Goal: Obtain resource: Download file/media

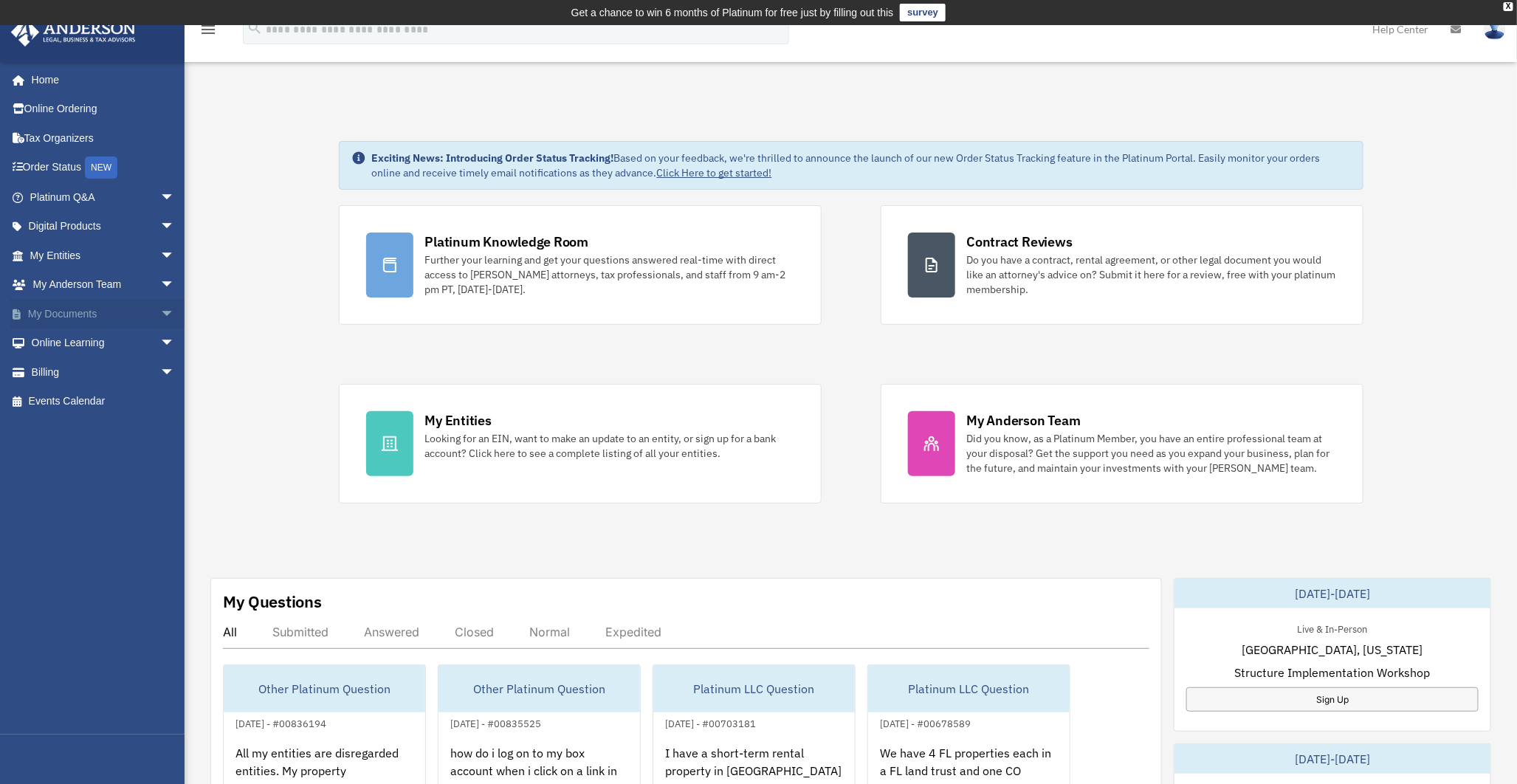
click at [160, 312] on span "arrow_drop_down" at bounding box center [175, 313] width 30 height 31
click at [56, 343] on link "Box" at bounding box center [109, 343] width 176 height 30
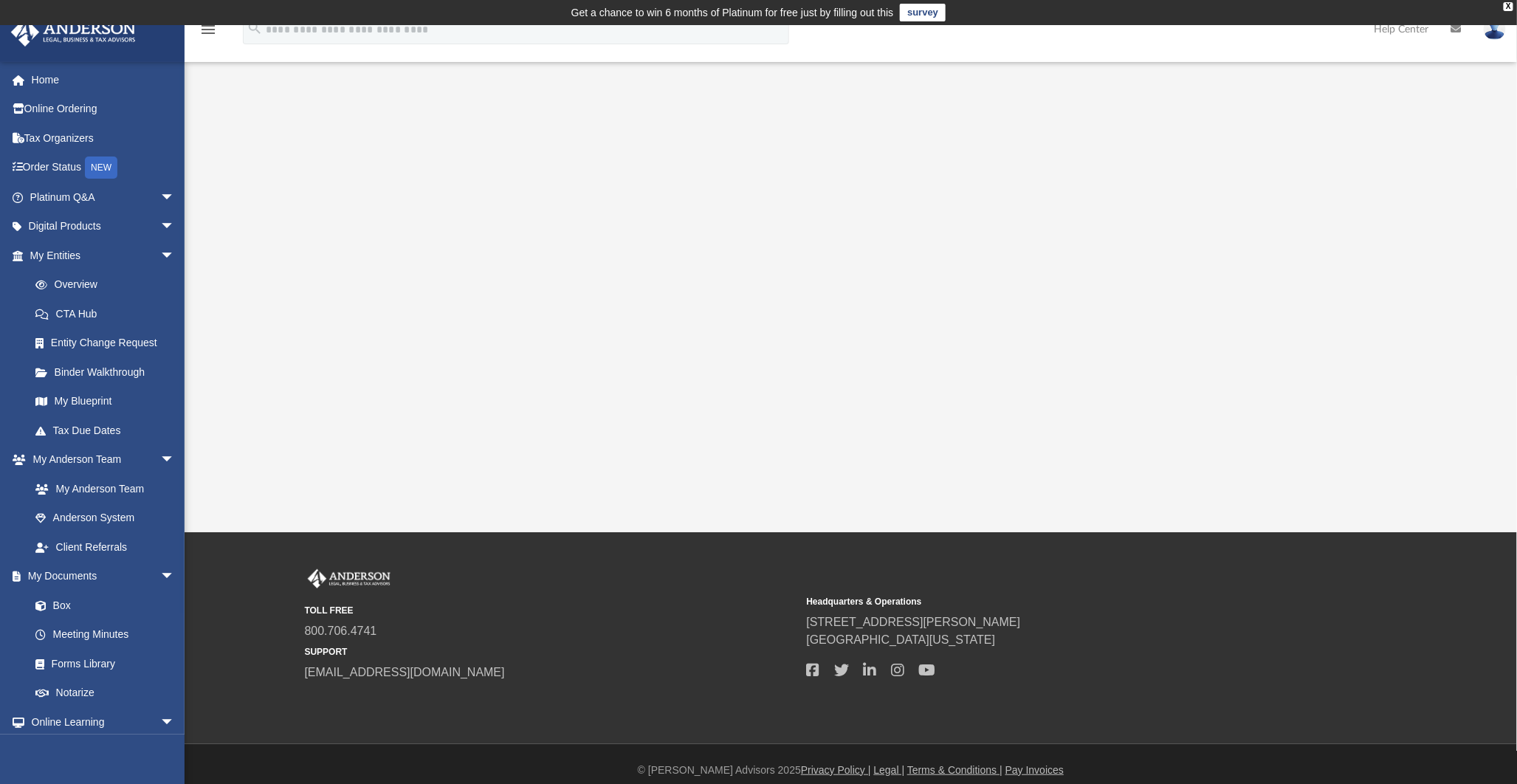
click at [591, 334] on div "App brian@perfect-peaks.com Sign Out brian@perfect-peaks.com Home Online Orderi…" at bounding box center [758, 278] width 1517 height 507
click at [53, 599] on link "Box" at bounding box center [109, 605] width 176 height 30
click at [1506, 4] on div "X" at bounding box center [1508, 6] width 10 height 9
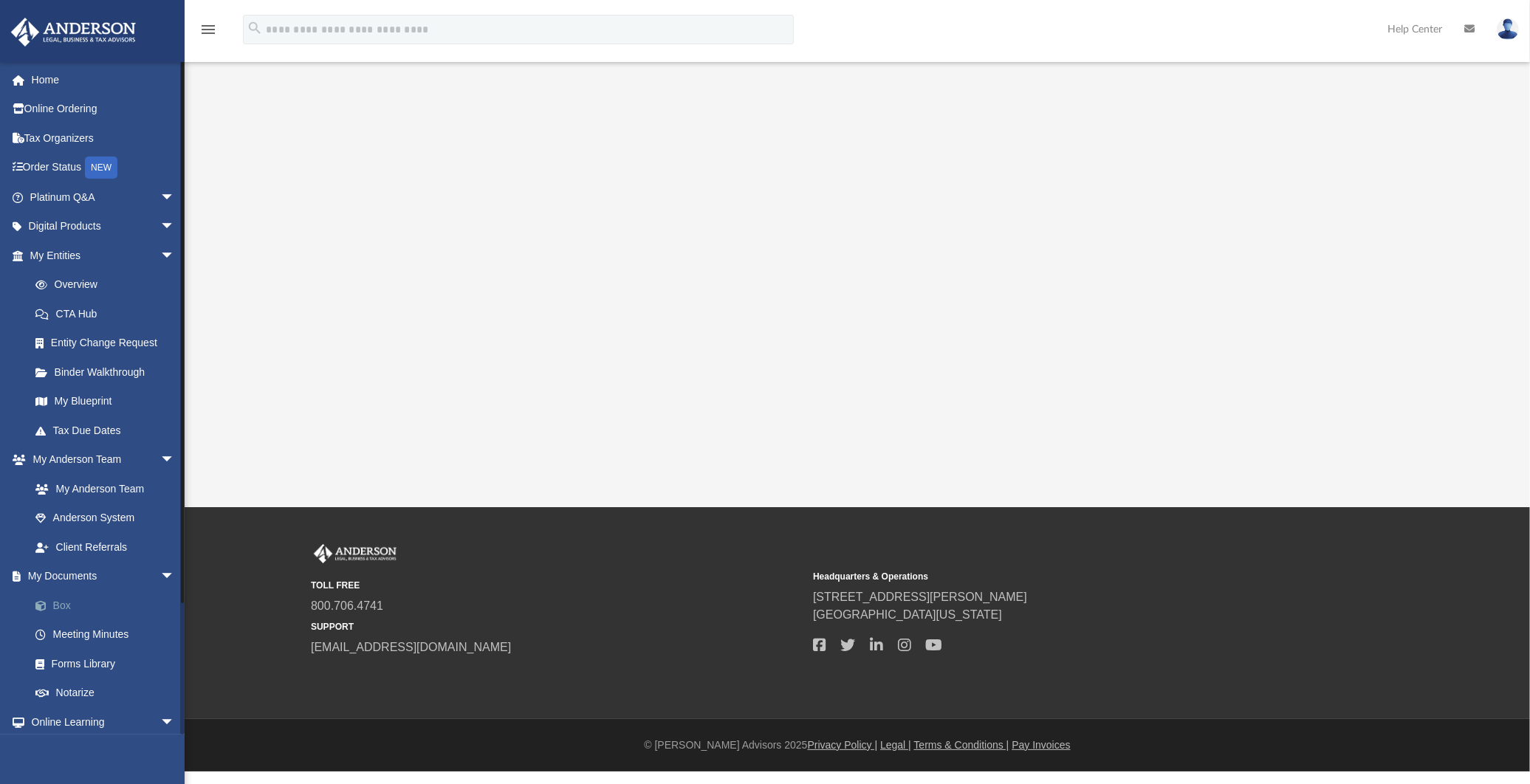
click at [62, 605] on link "Box" at bounding box center [109, 605] width 176 height 30
click at [72, 572] on link "My Documents arrow_drop_down" at bounding box center [103, 576] width 187 height 30
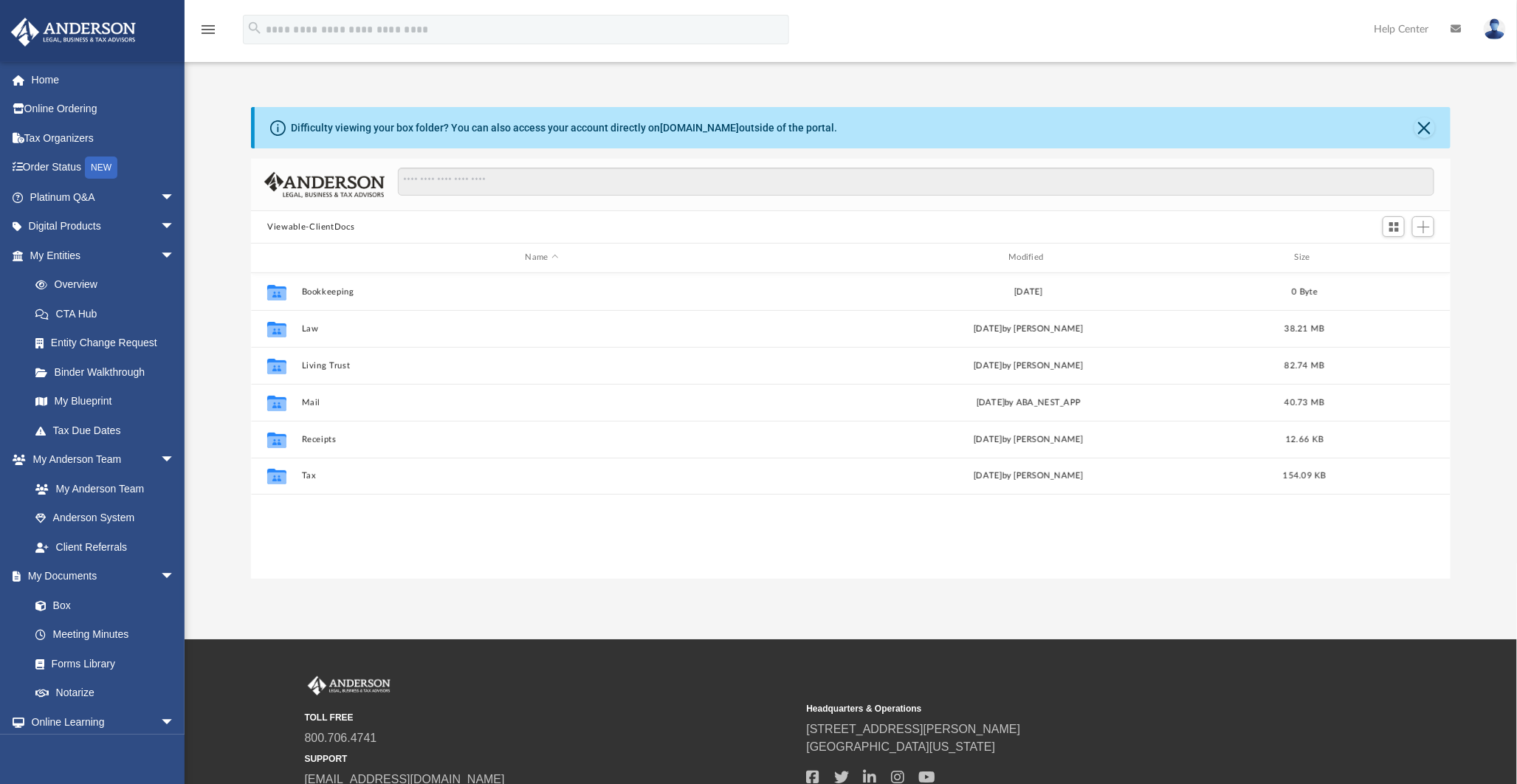
scroll to position [321, 1186]
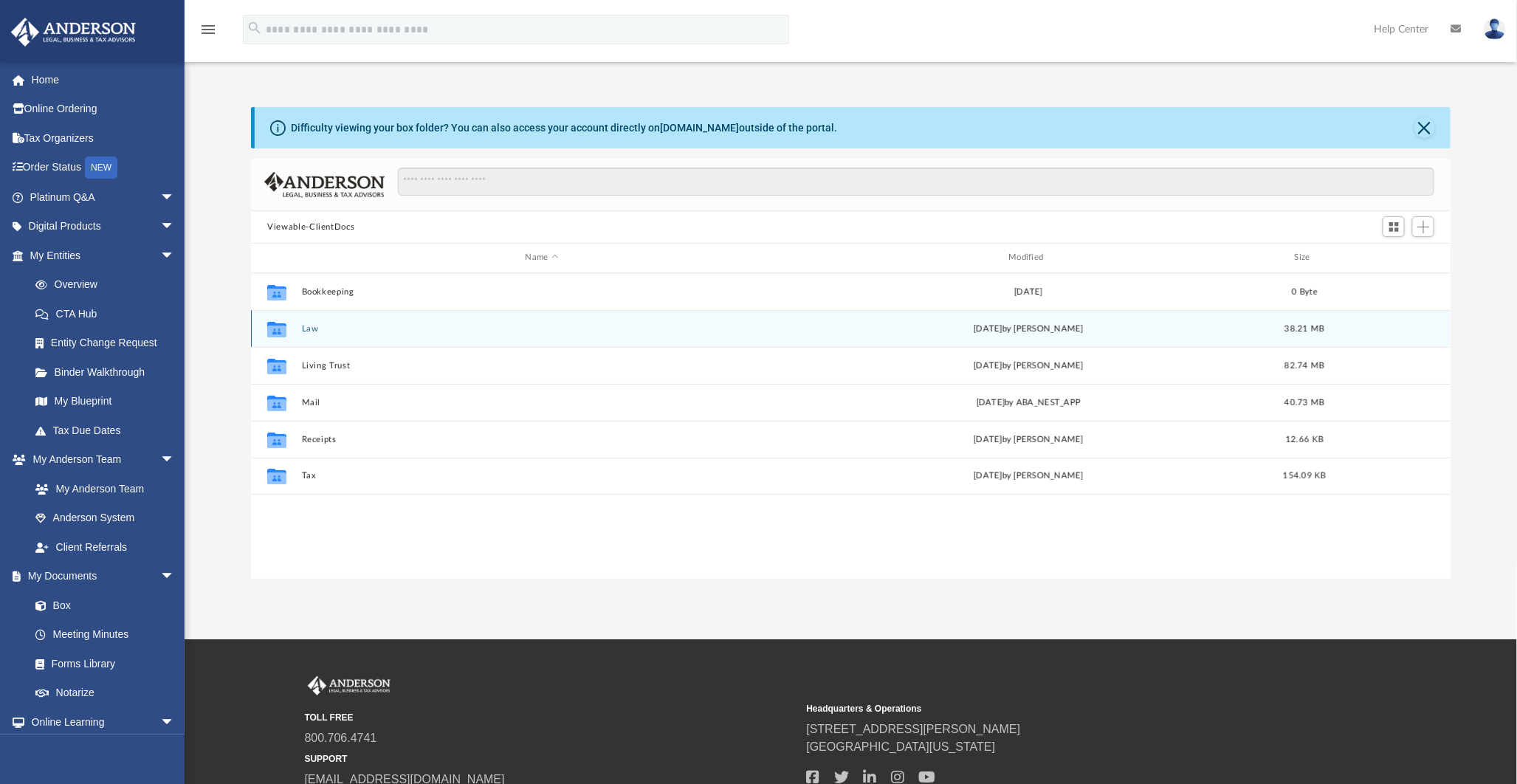
click at [310, 328] on button "Law" at bounding box center [542, 329] width 481 height 10
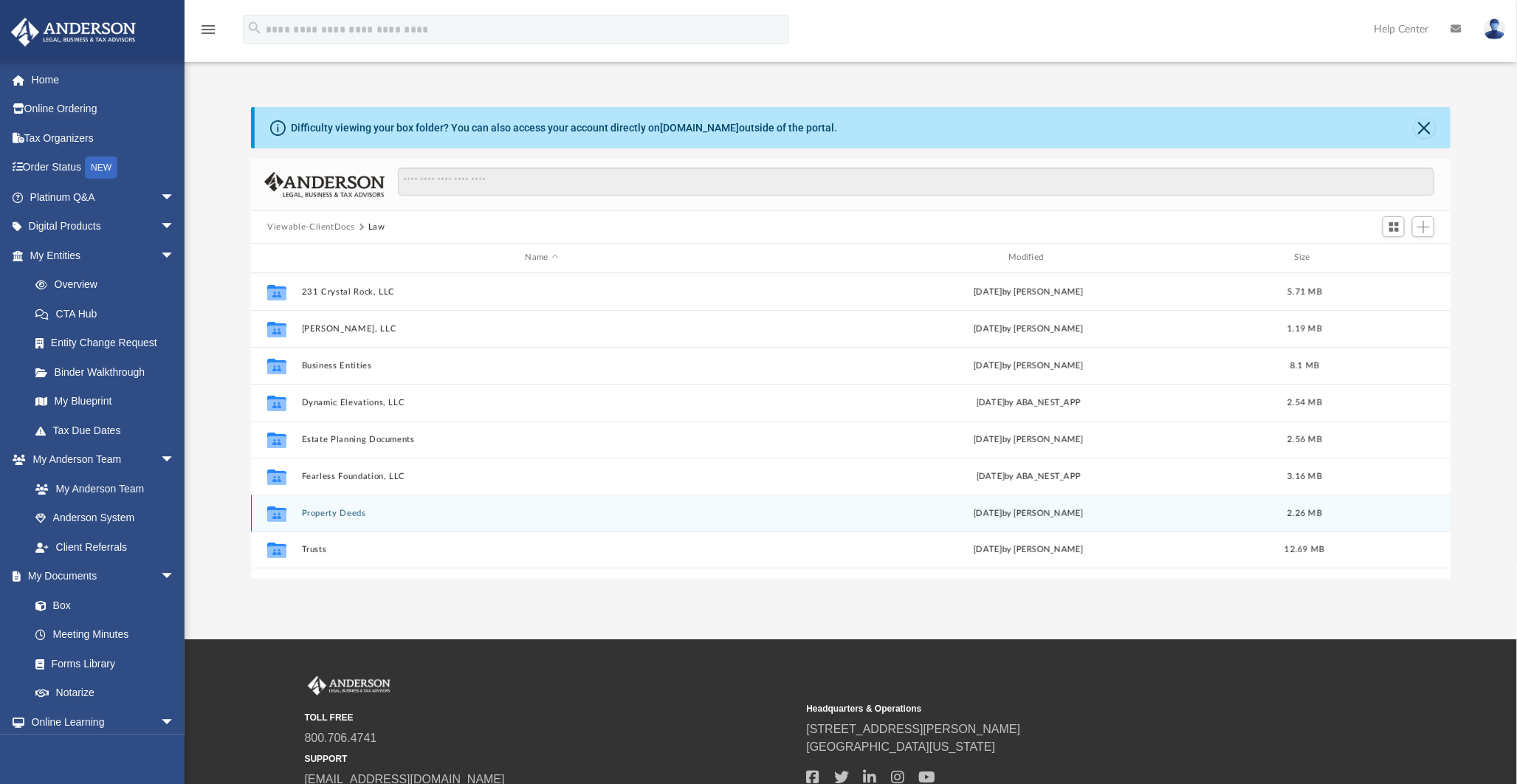
click at [324, 507] on div "Collaborated Folder Property Deeds Tue Sep 9 2025 by Brian Krasavage 2.26 MB" at bounding box center [850, 512] width 1200 height 37
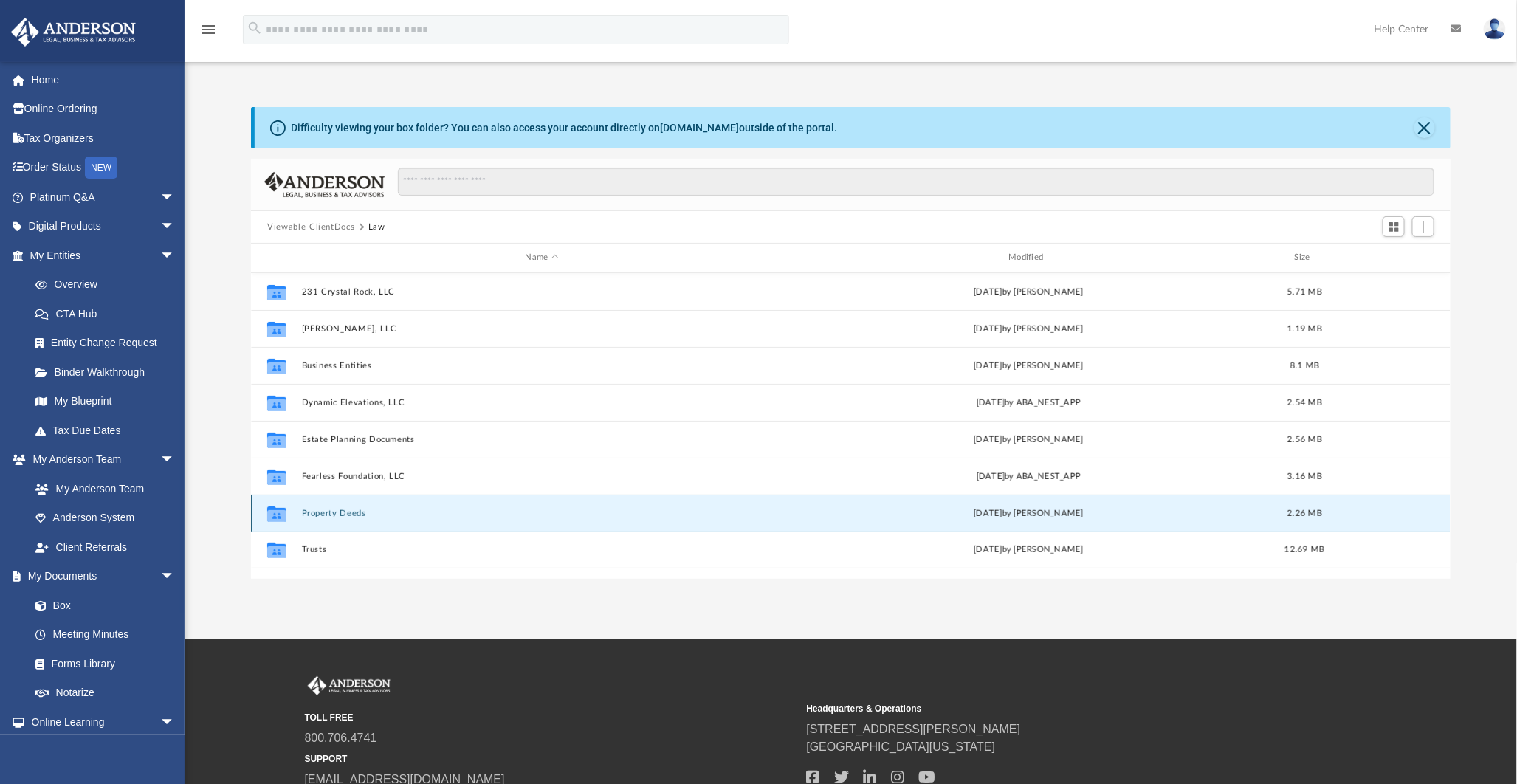
click at [325, 511] on button "Property Deeds" at bounding box center [542, 513] width 481 height 10
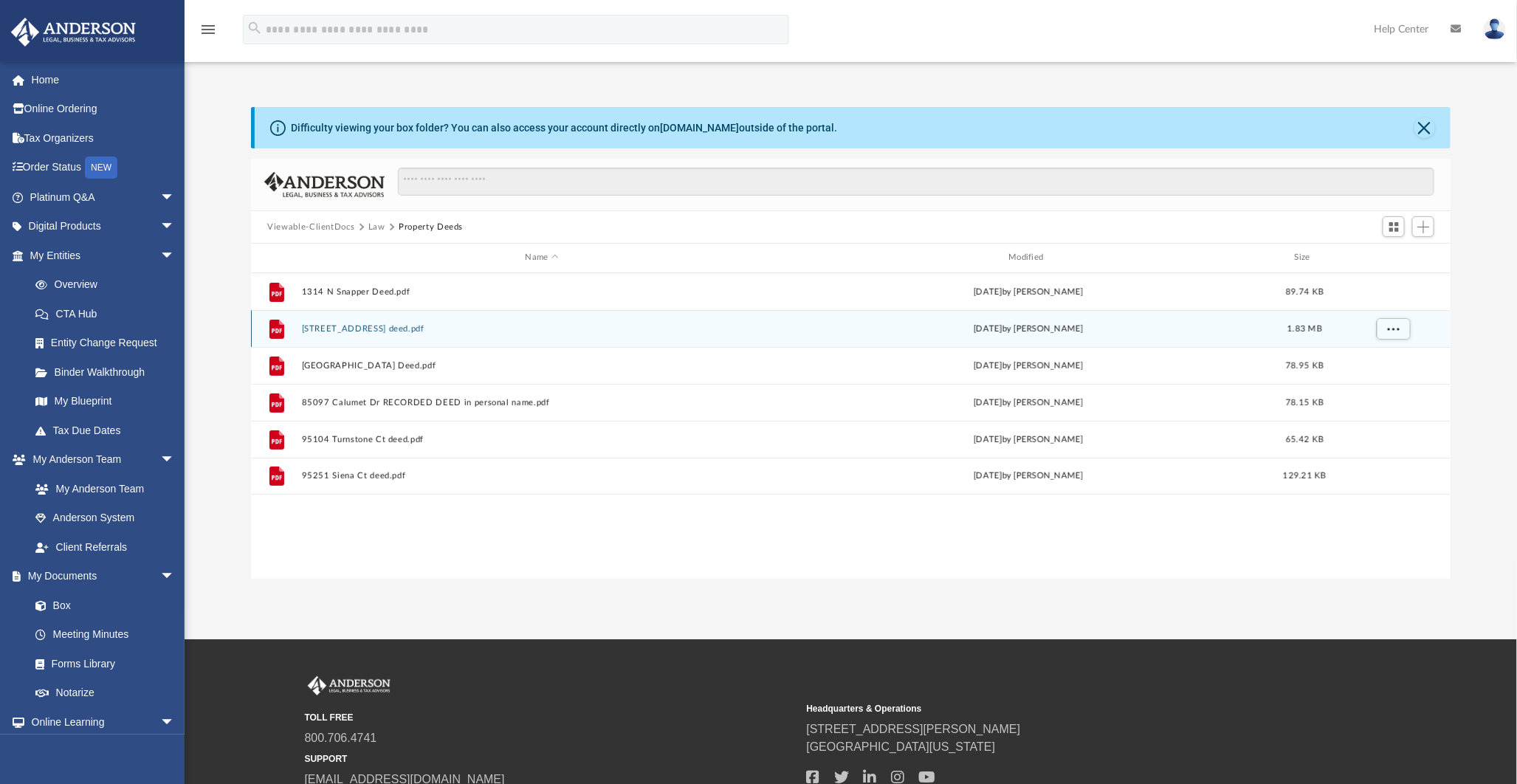
click at [360, 328] on button "231 Crystal Rock Rd deed.pdf" at bounding box center [542, 329] width 481 height 10
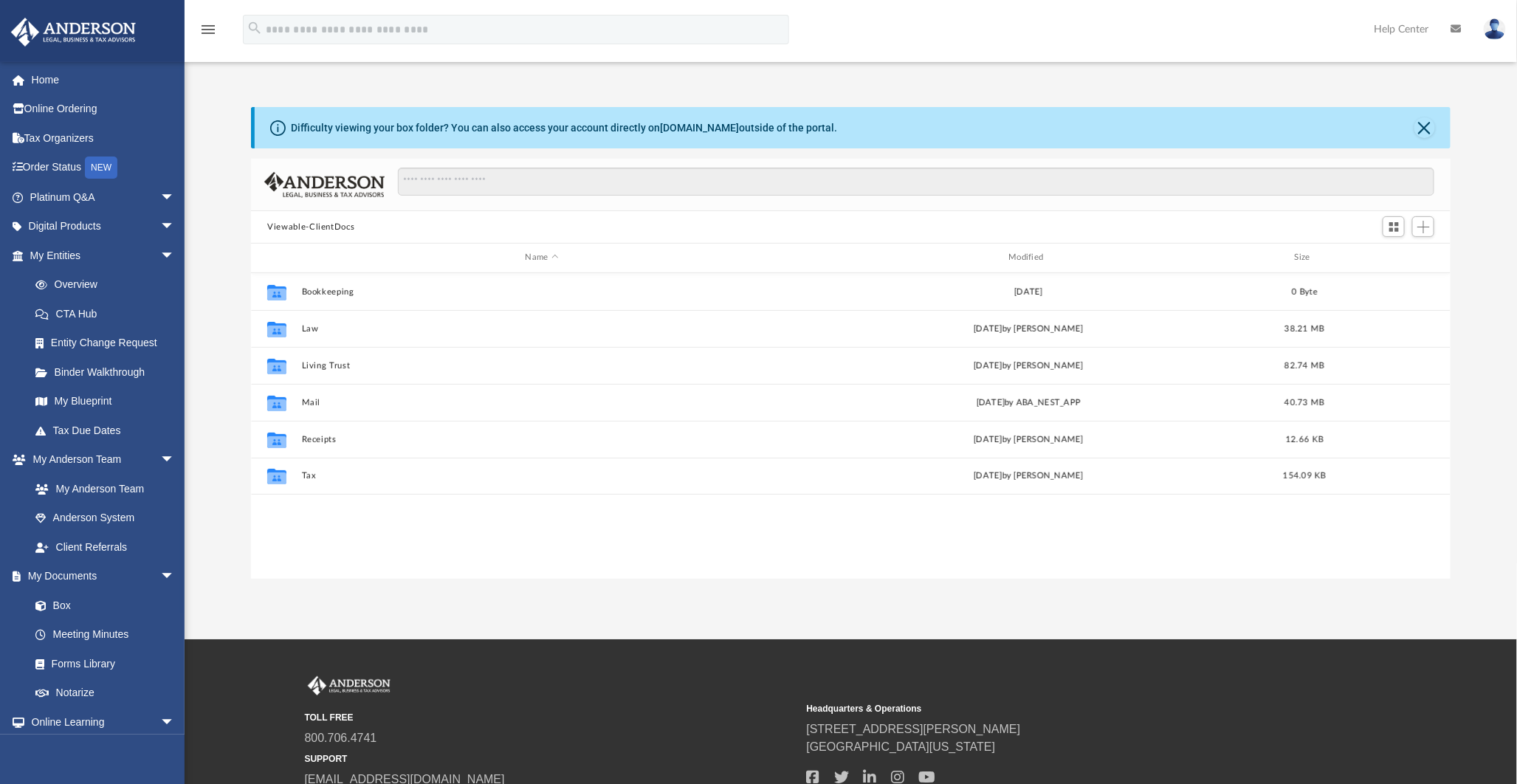
scroll to position [321, 1186]
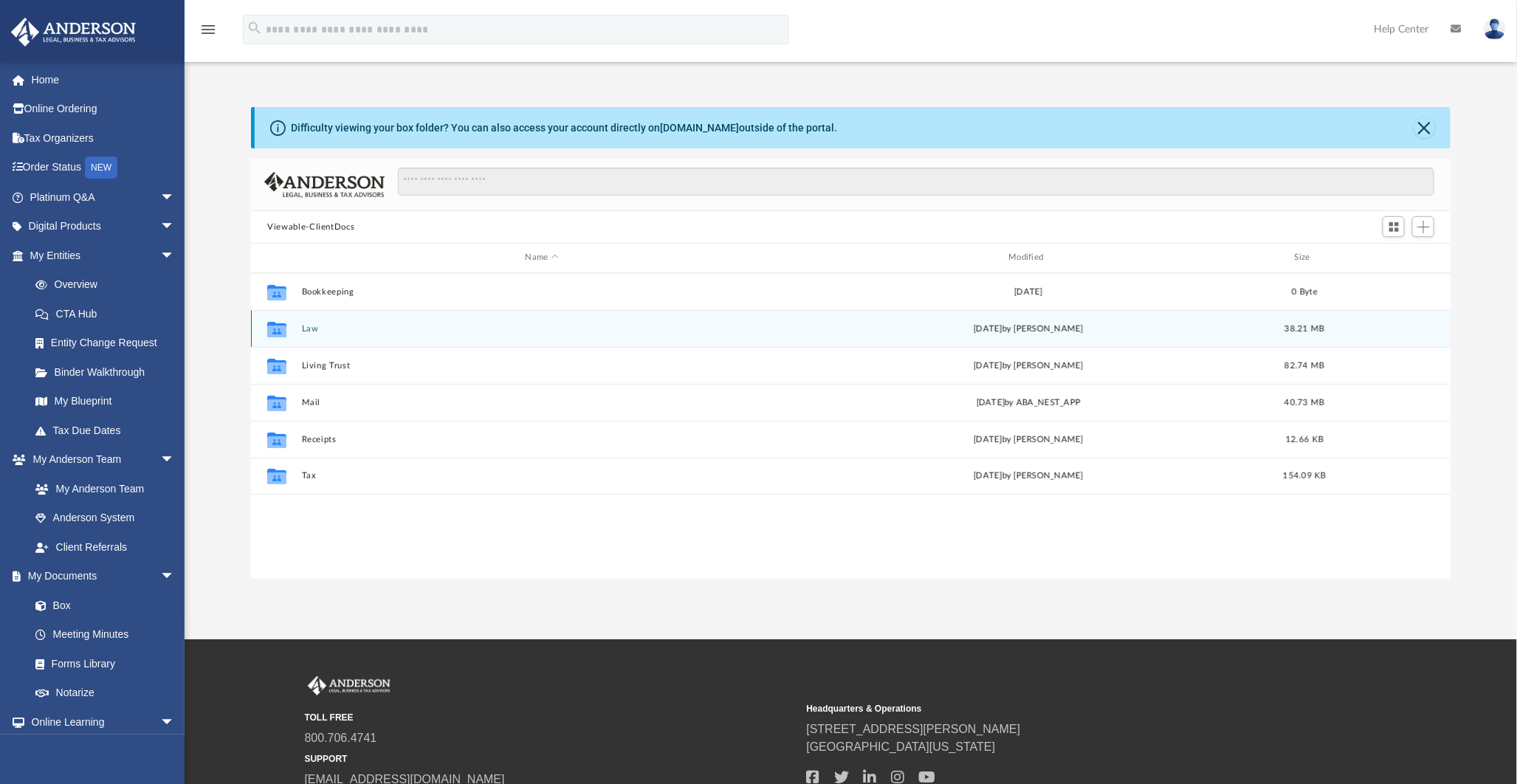
click at [307, 320] on div "Collaborated Folder Law Tue Sep 9 2025 by Brian Krasavage 38.21 MB" at bounding box center [850, 327] width 1200 height 37
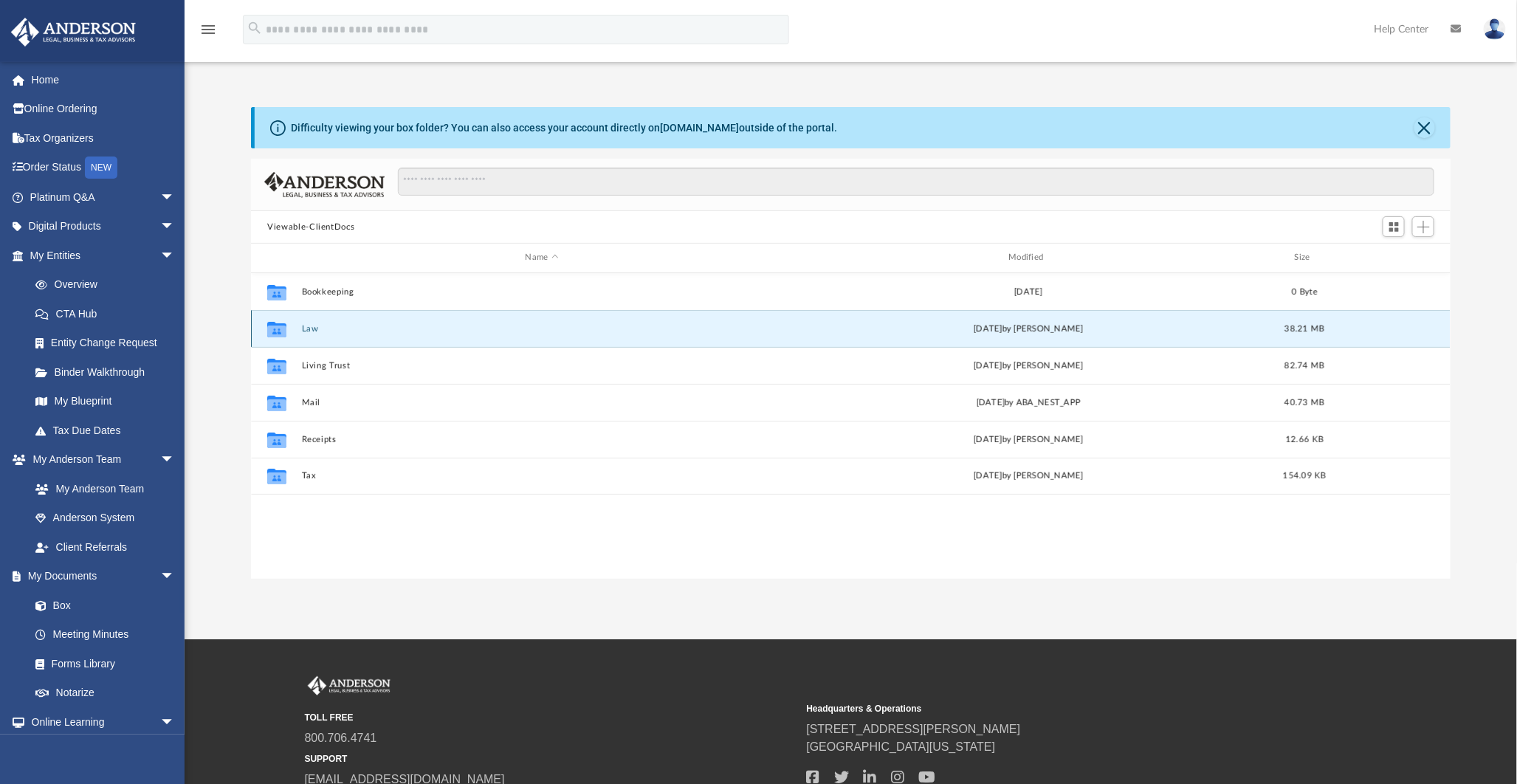
click at [310, 328] on button "Law" at bounding box center [542, 329] width 481 height 10
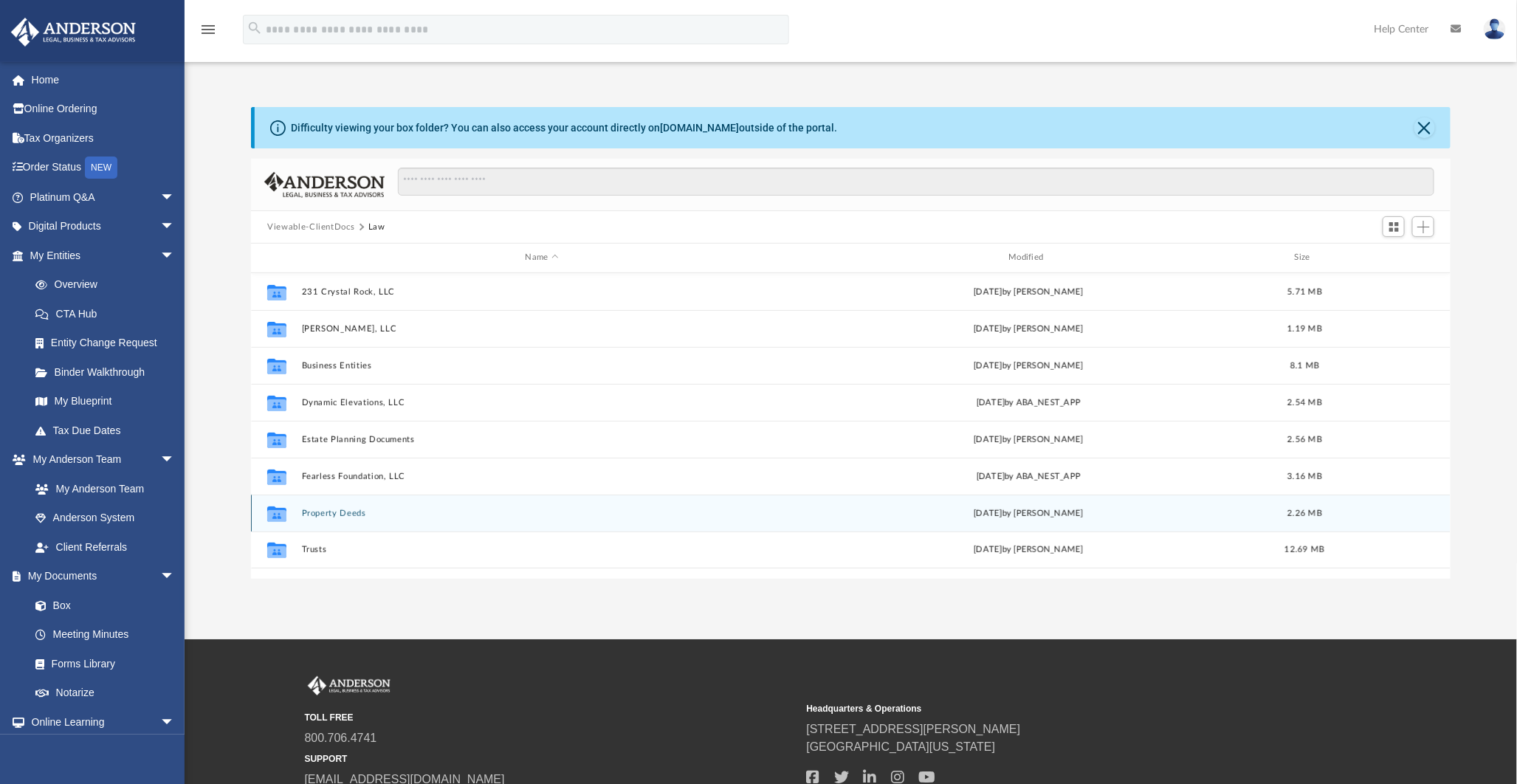
click at [310, 510] on button "Property Deeds" at bounding box center [542, 513] width 481 height 10
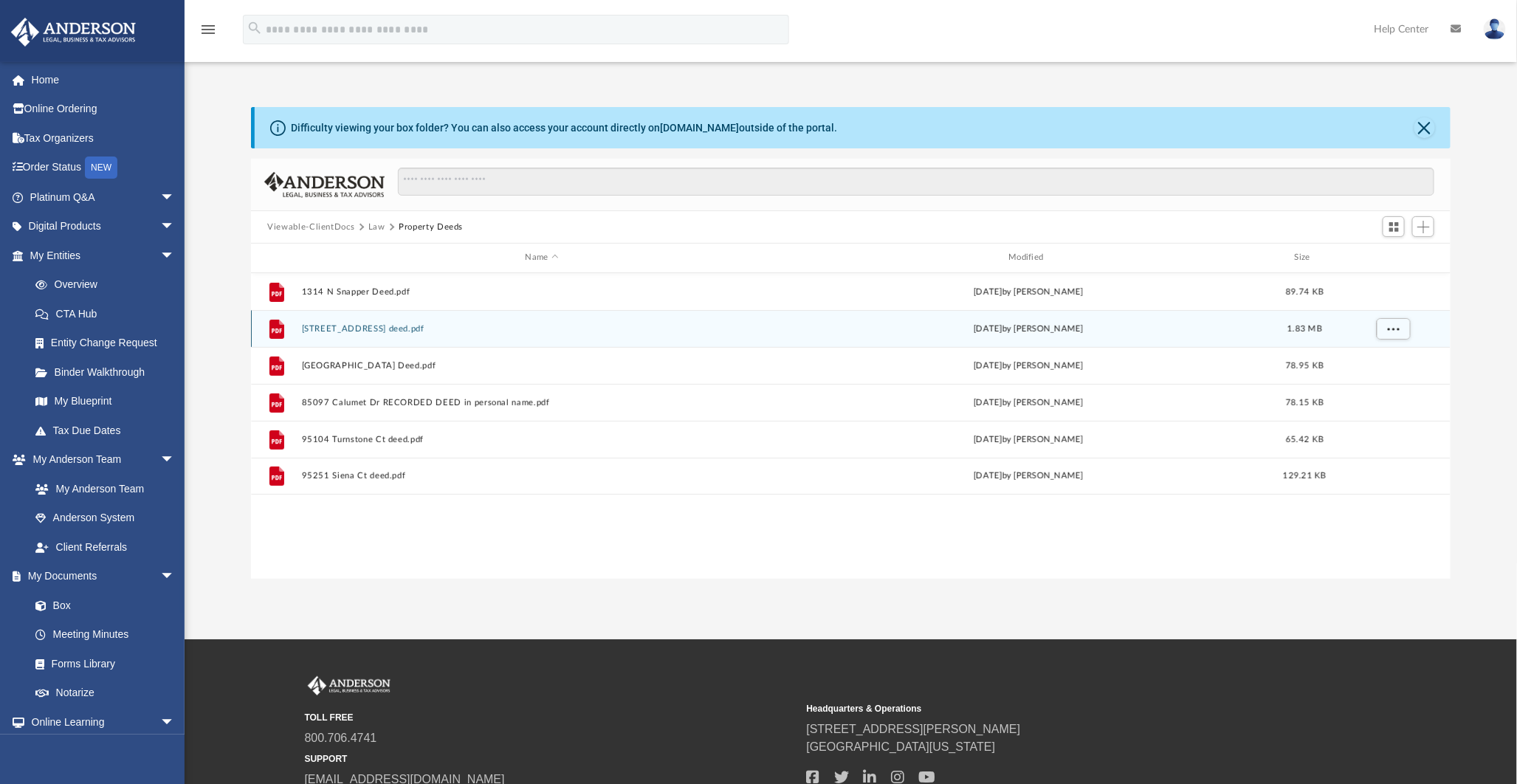
click at [349, 324] on button "231 Crystal Rock Rd deed.pdf" at bounding box center [542, 329] width 481 height 10
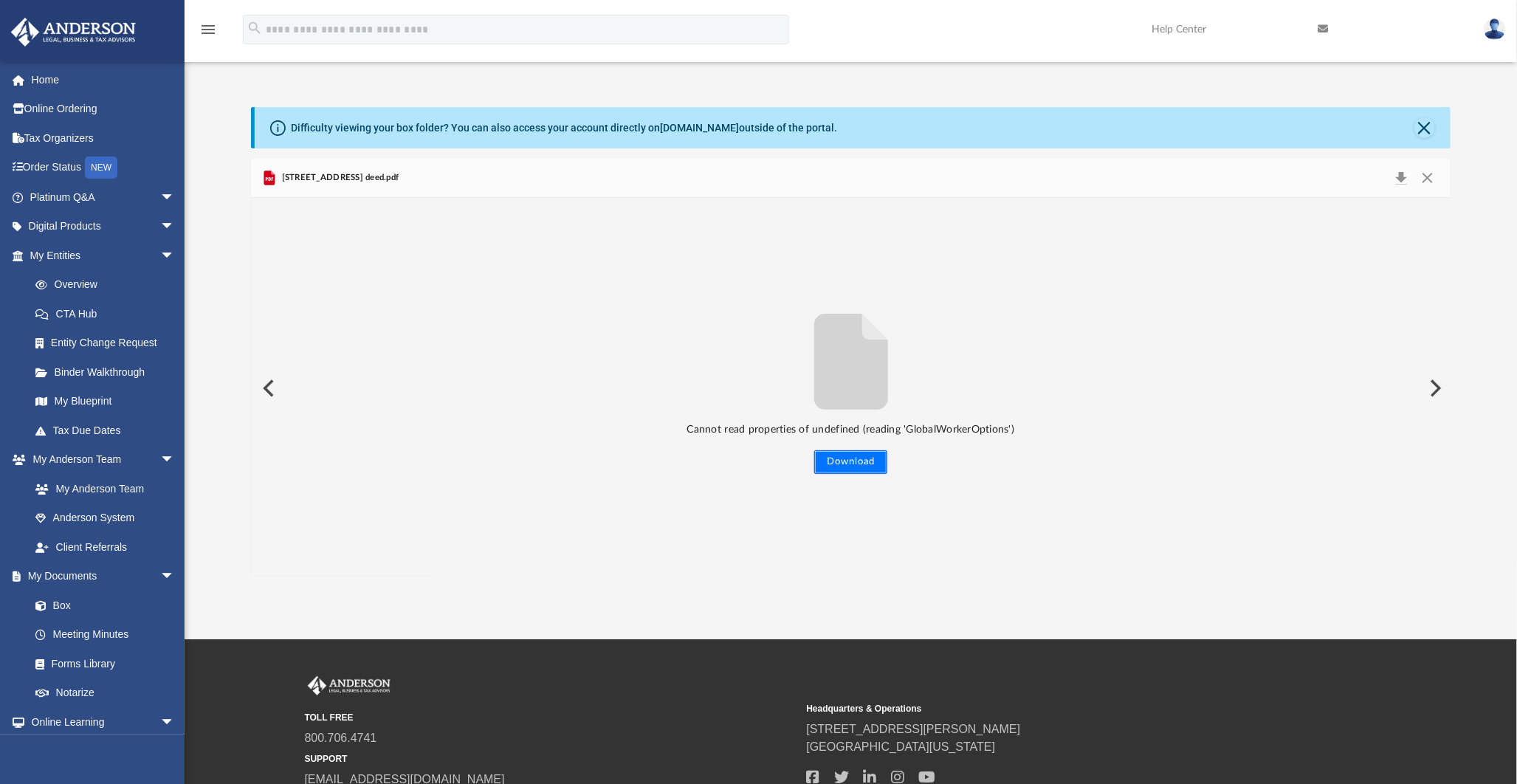
click at [838, 460] on button "Download" at bounding box center [850, 462] width 73 height 24
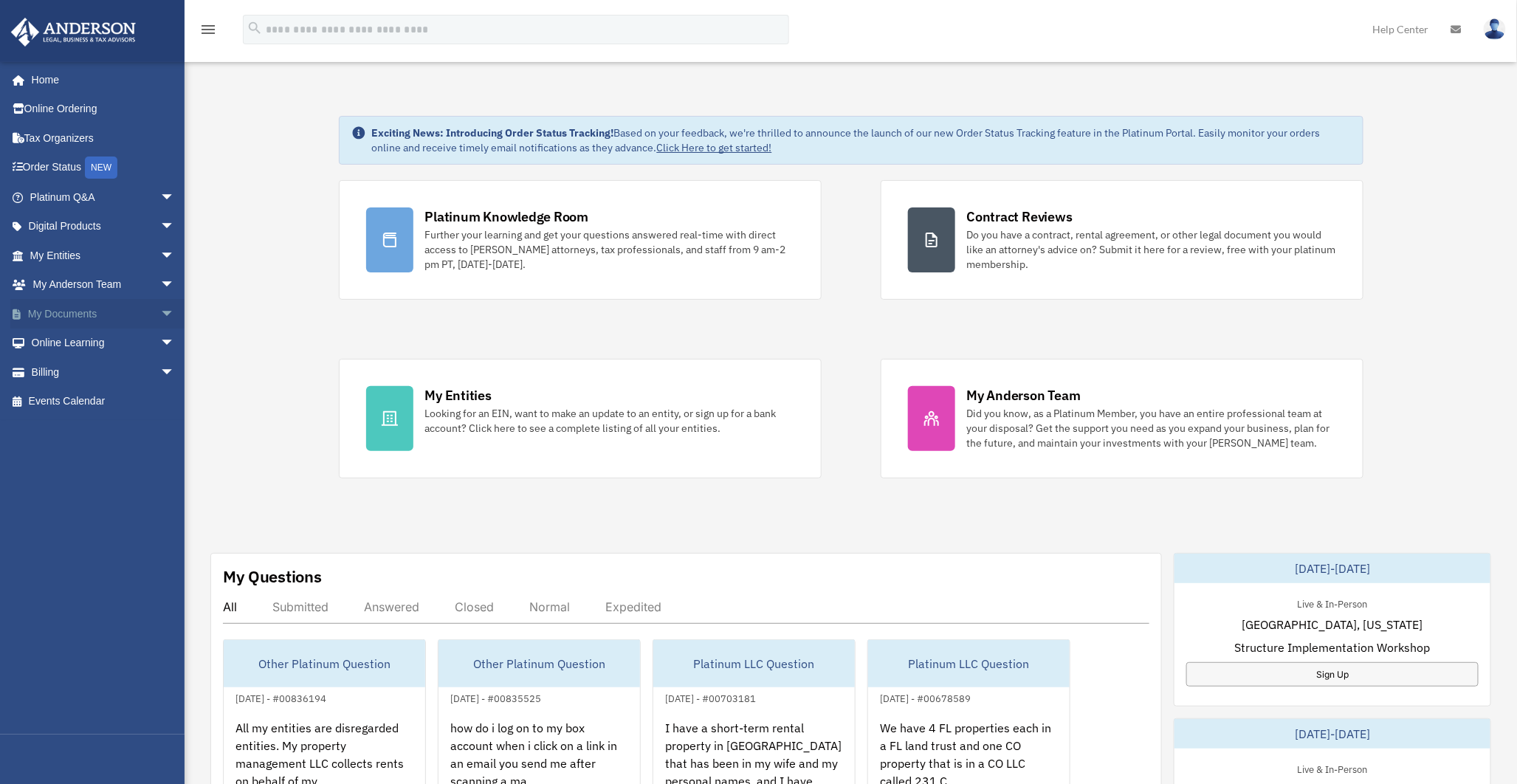
click at [160, 309] on span "arrow_drop_down" at bounding box center [175, 313] width 30 height 31
click at [56, 336] on link "Box" at bounding box center [109, 343] width 176 height 30
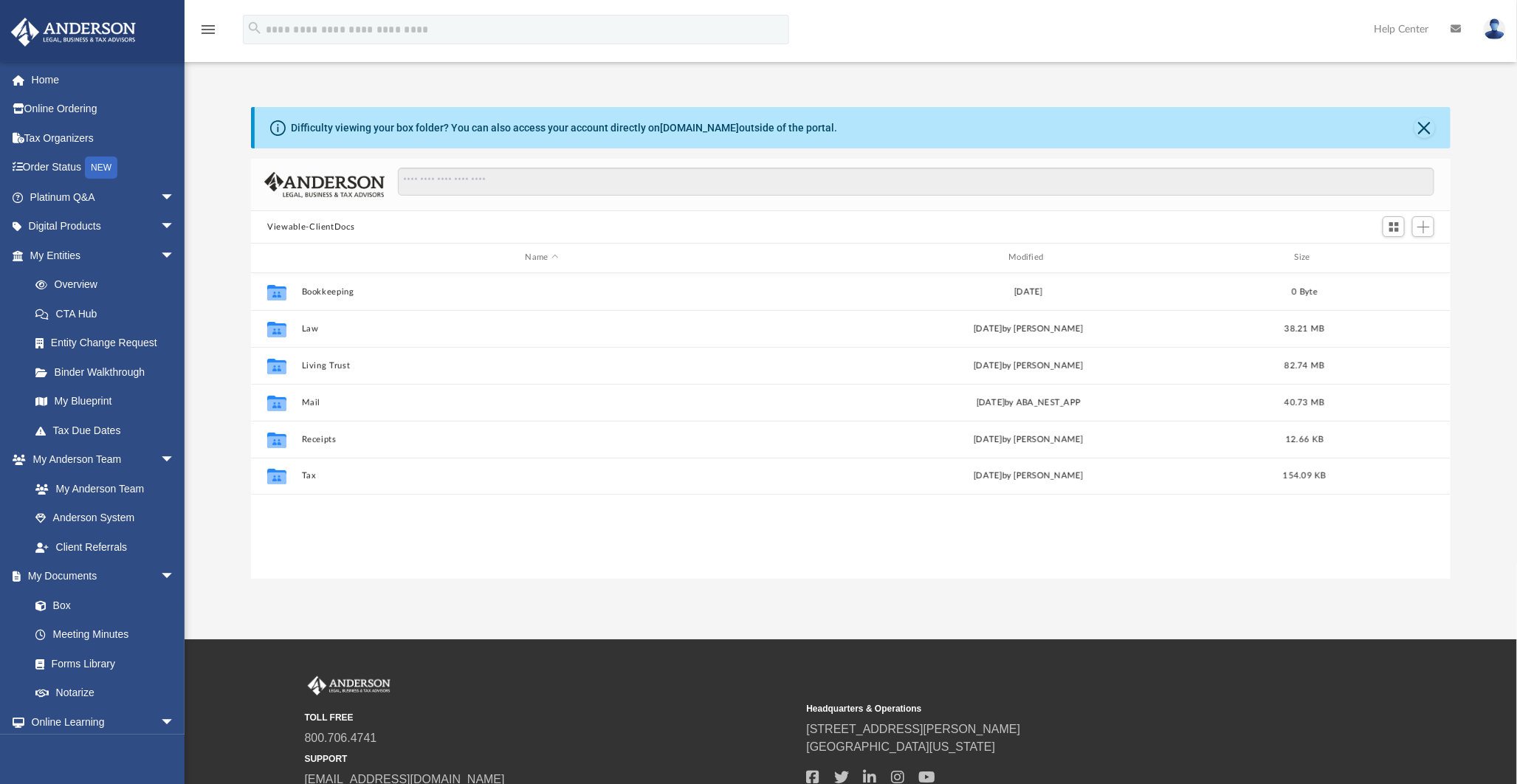
scroll to position [321, 1186]
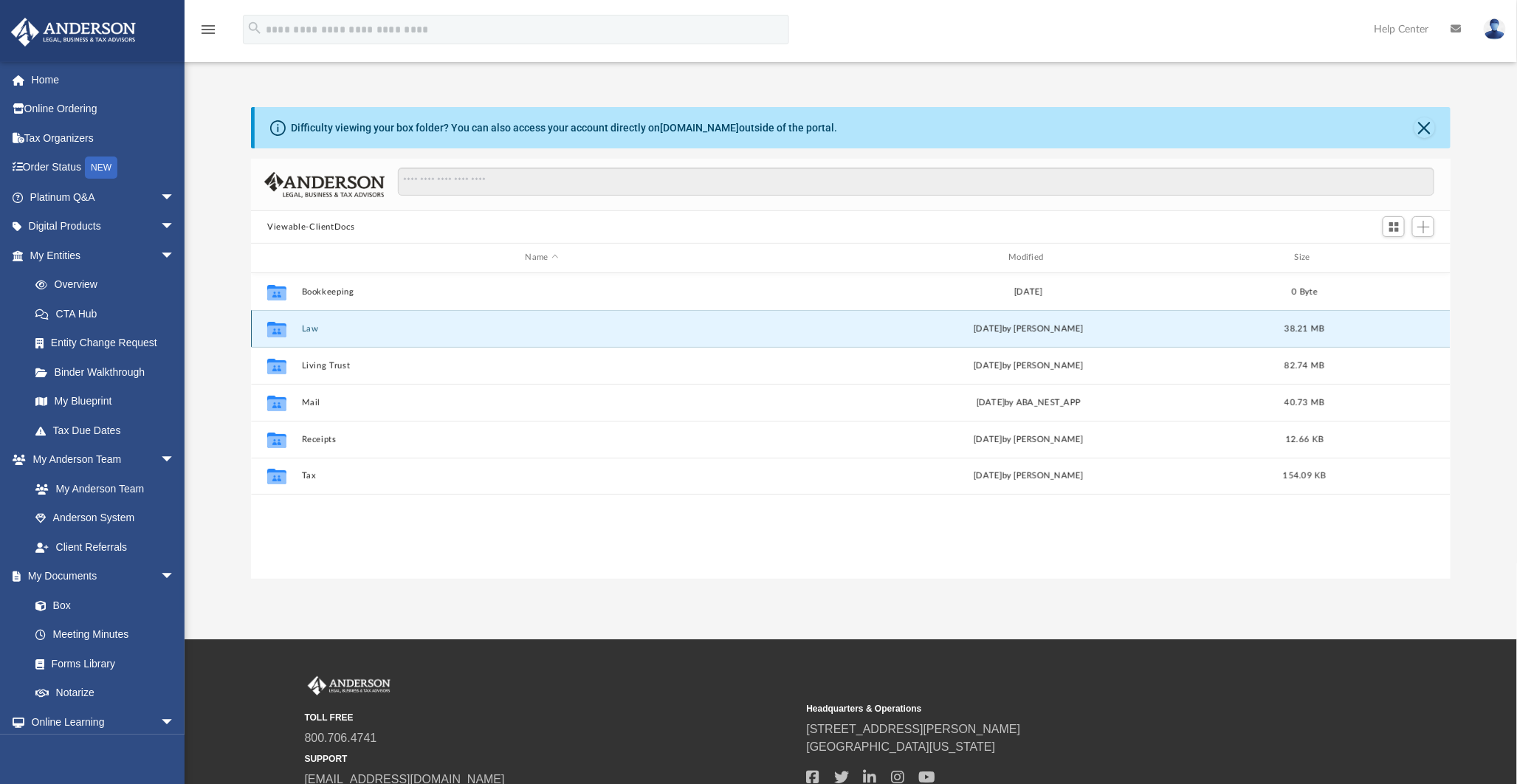
click at [312, 325] on button "Law" at bounding box center [542, 329] width 481 height 10
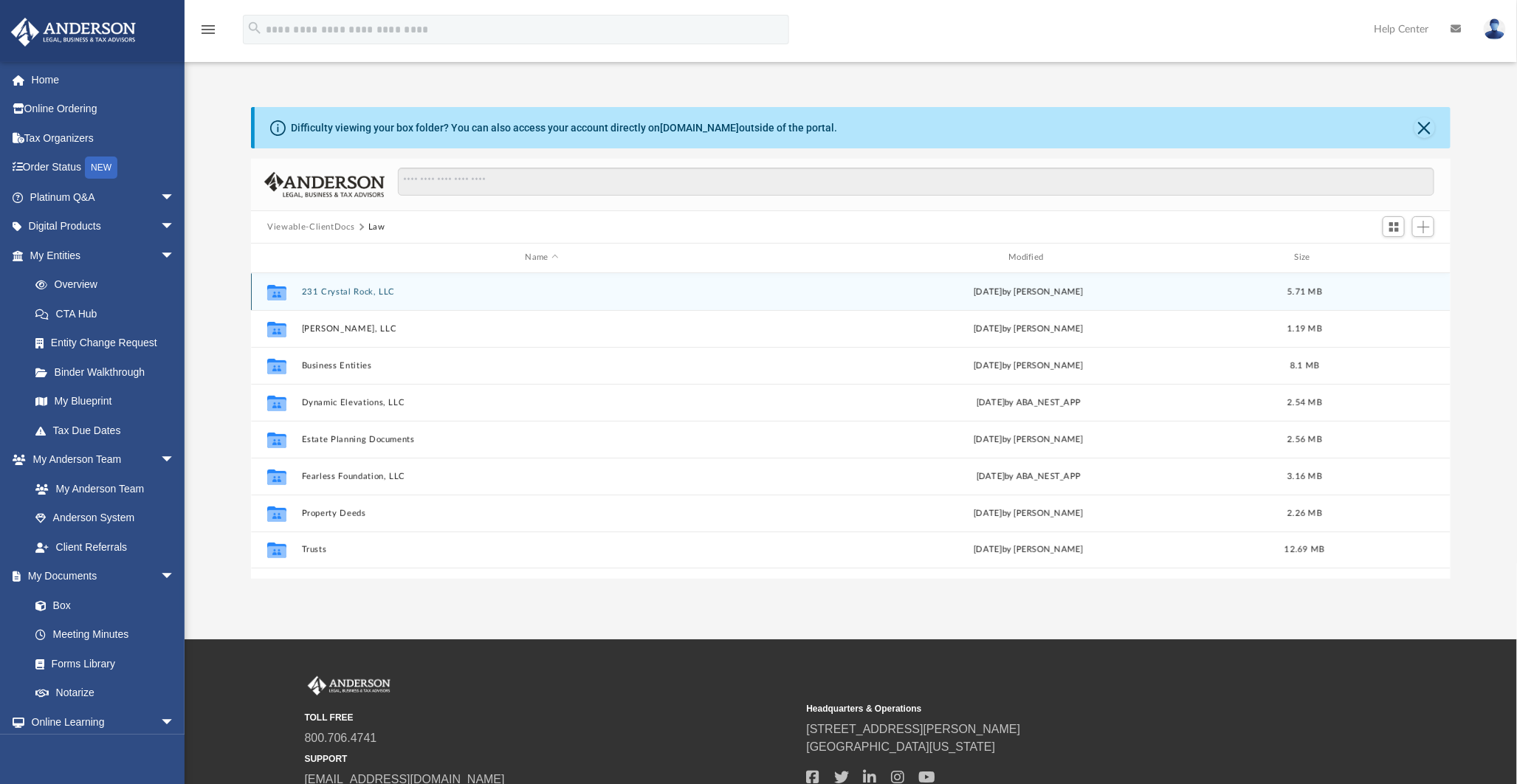
click at [354, 289] on button "231 Crystal Rock, LLC" at bounding box center [542, 292] width 481 height 10
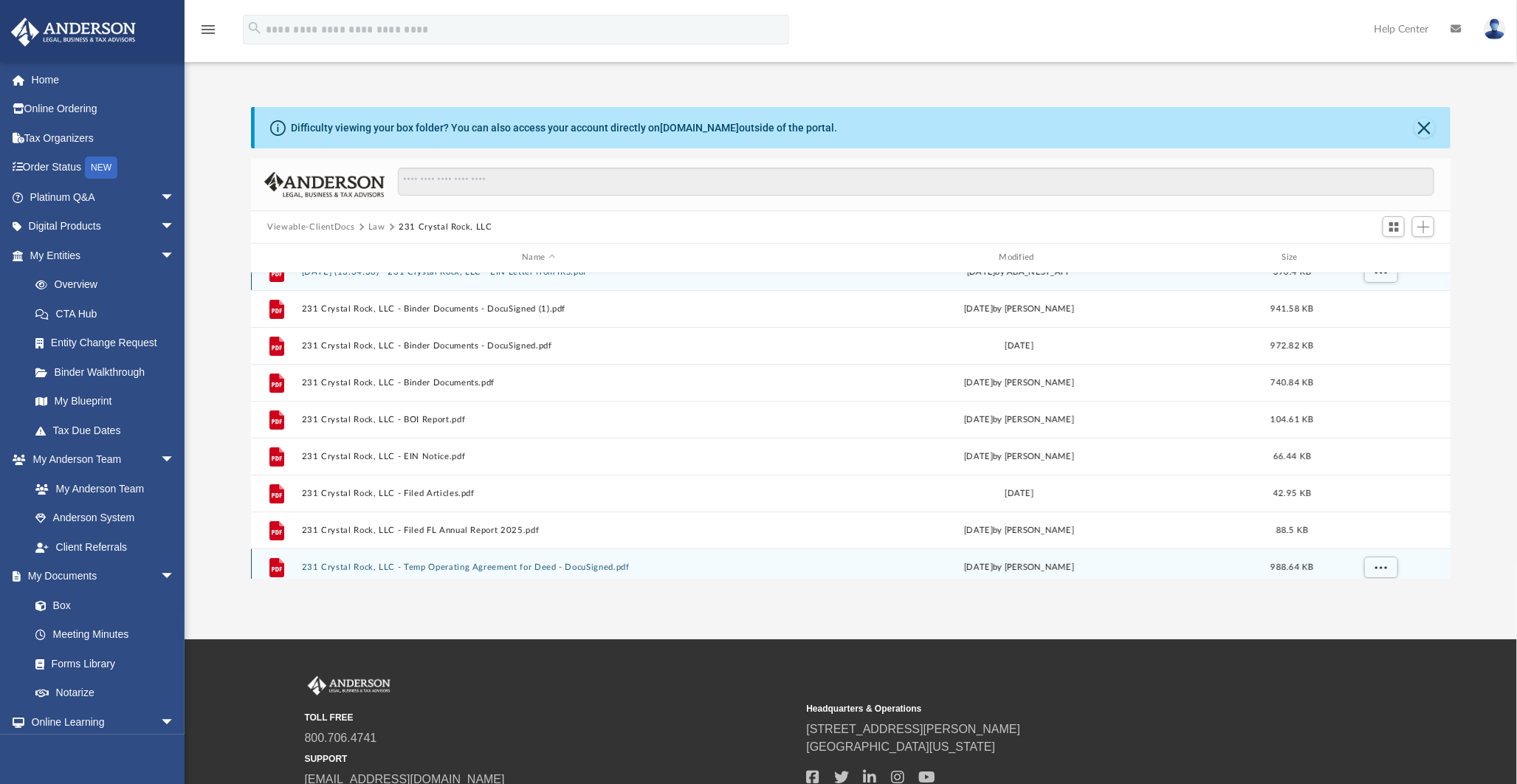
scroll to position [0, 0]
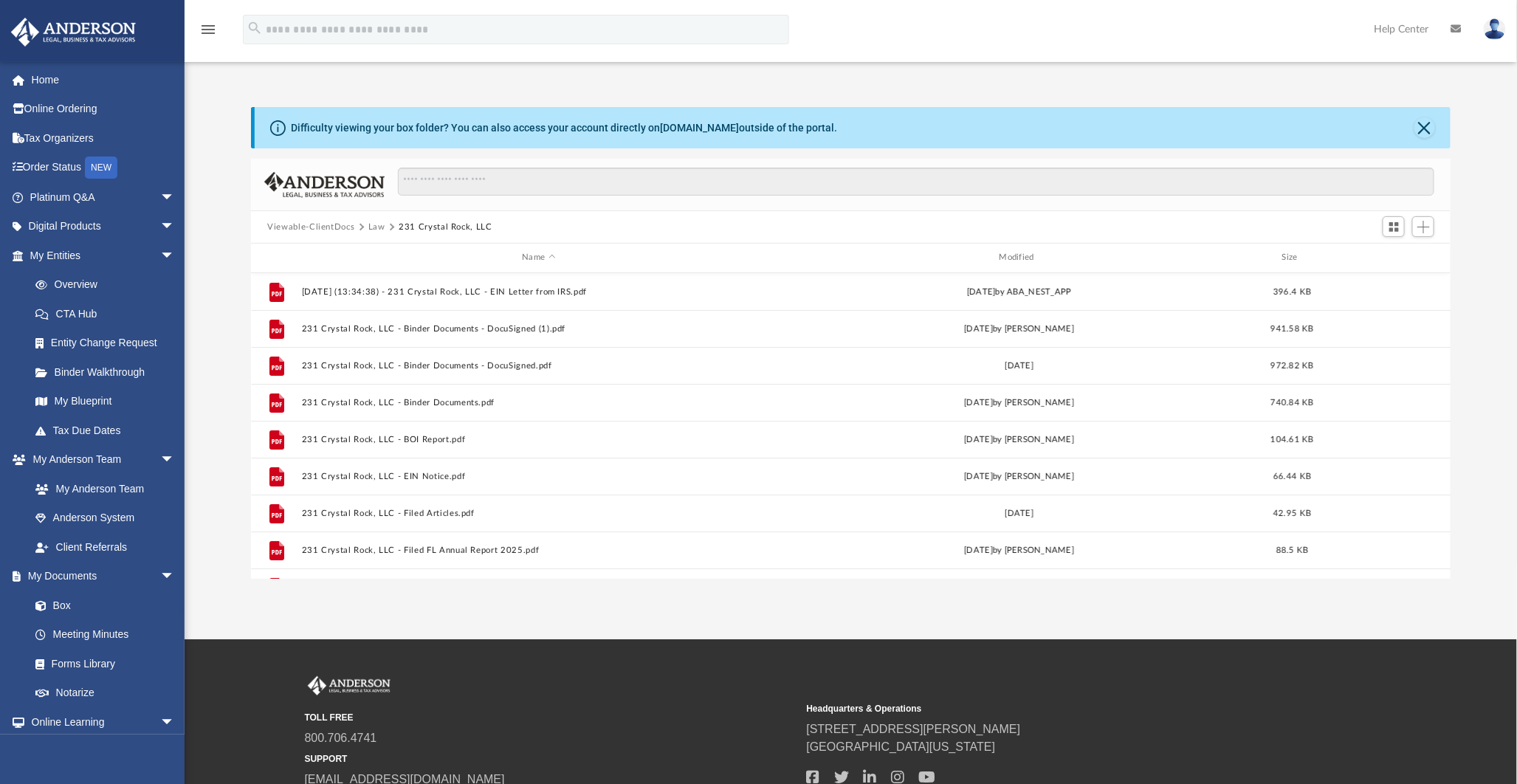
click at [338, 225] on button "Viewable-ClientDocs" at bounding box center [311, 226] width 87 height 13
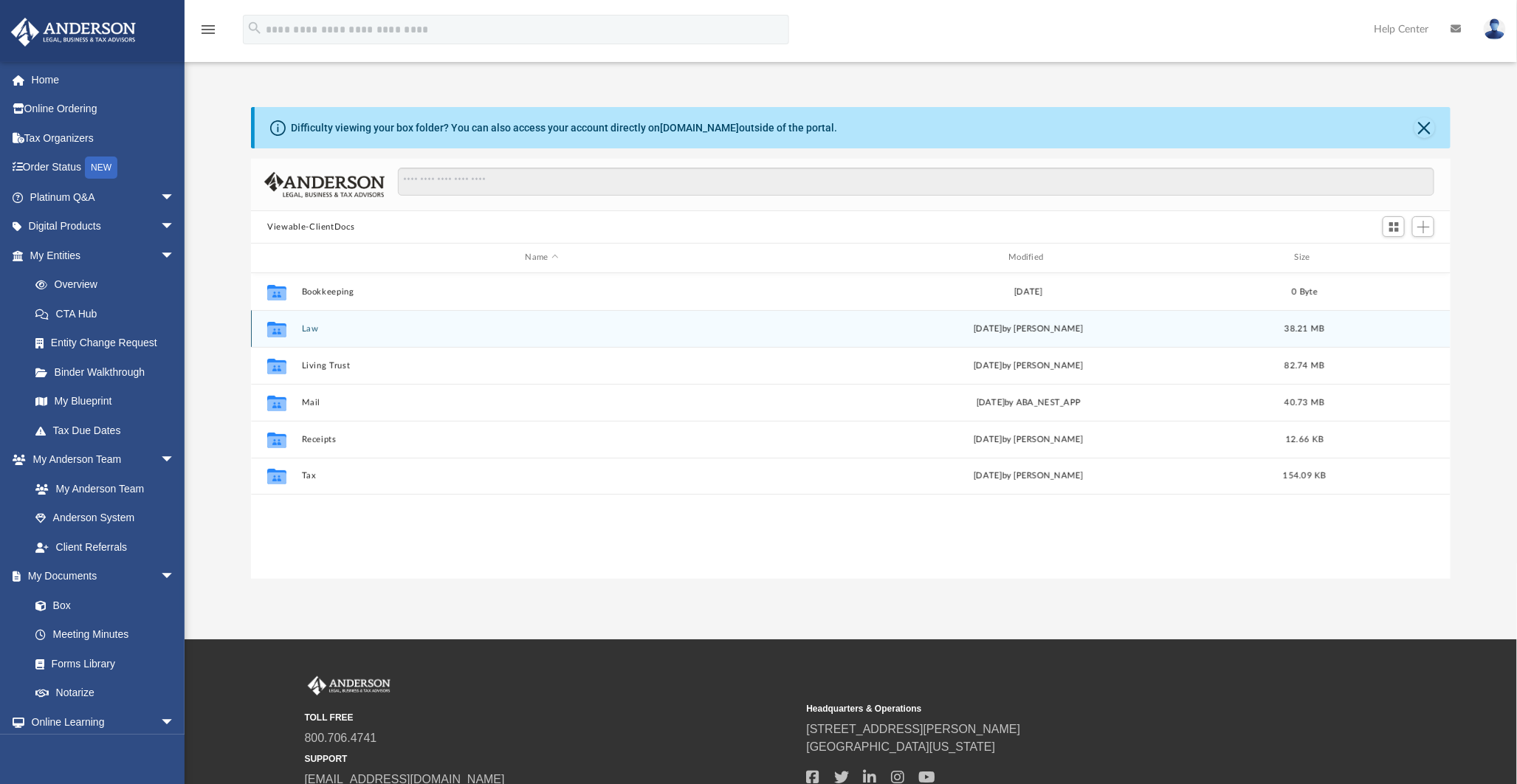
click at [306, 330] on button "Law" at bounding box center [542, 329] width 481 height 10
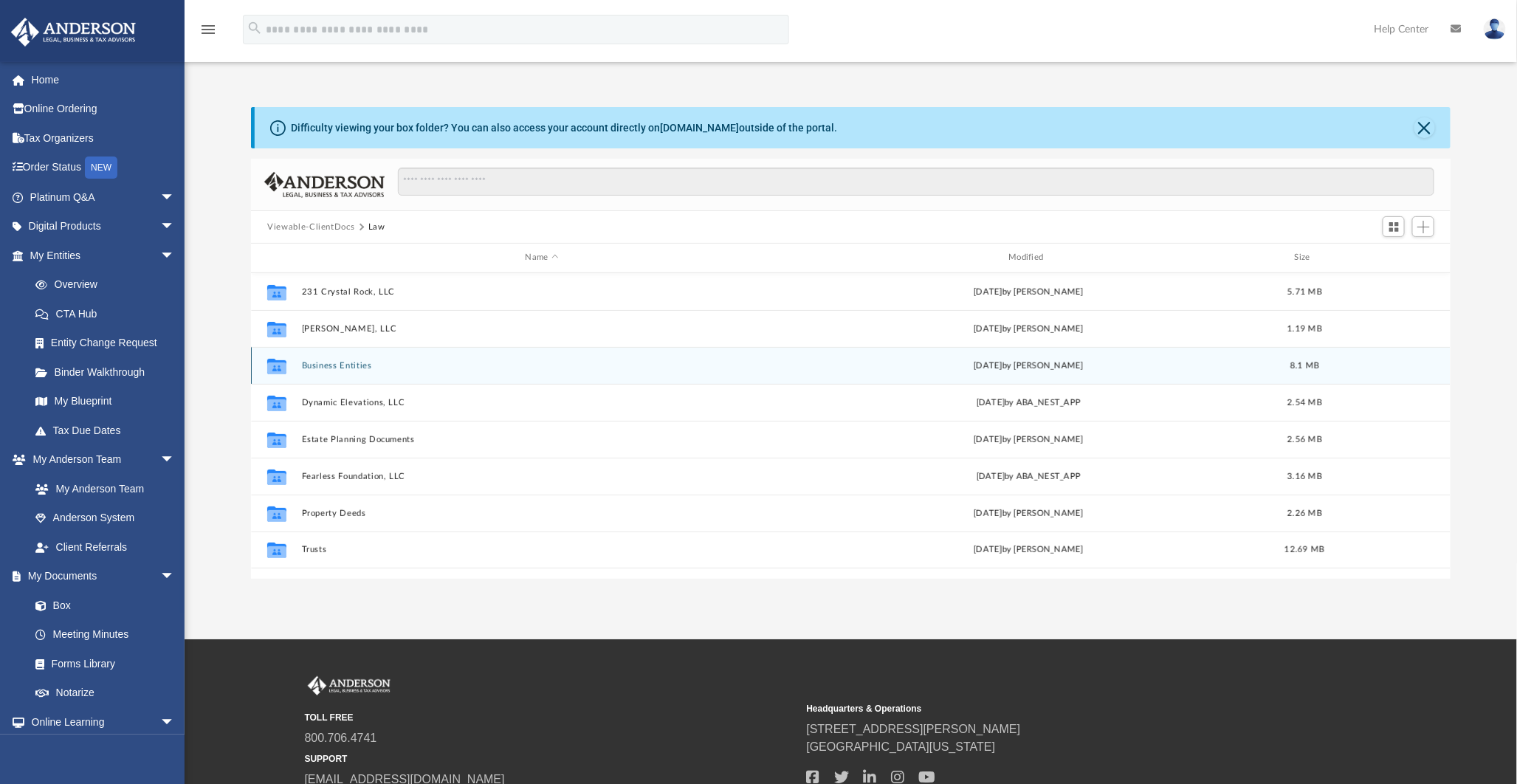
click at [333, 365] on button "Business Entities" at bounding box center [542, 366] width 481 height 10
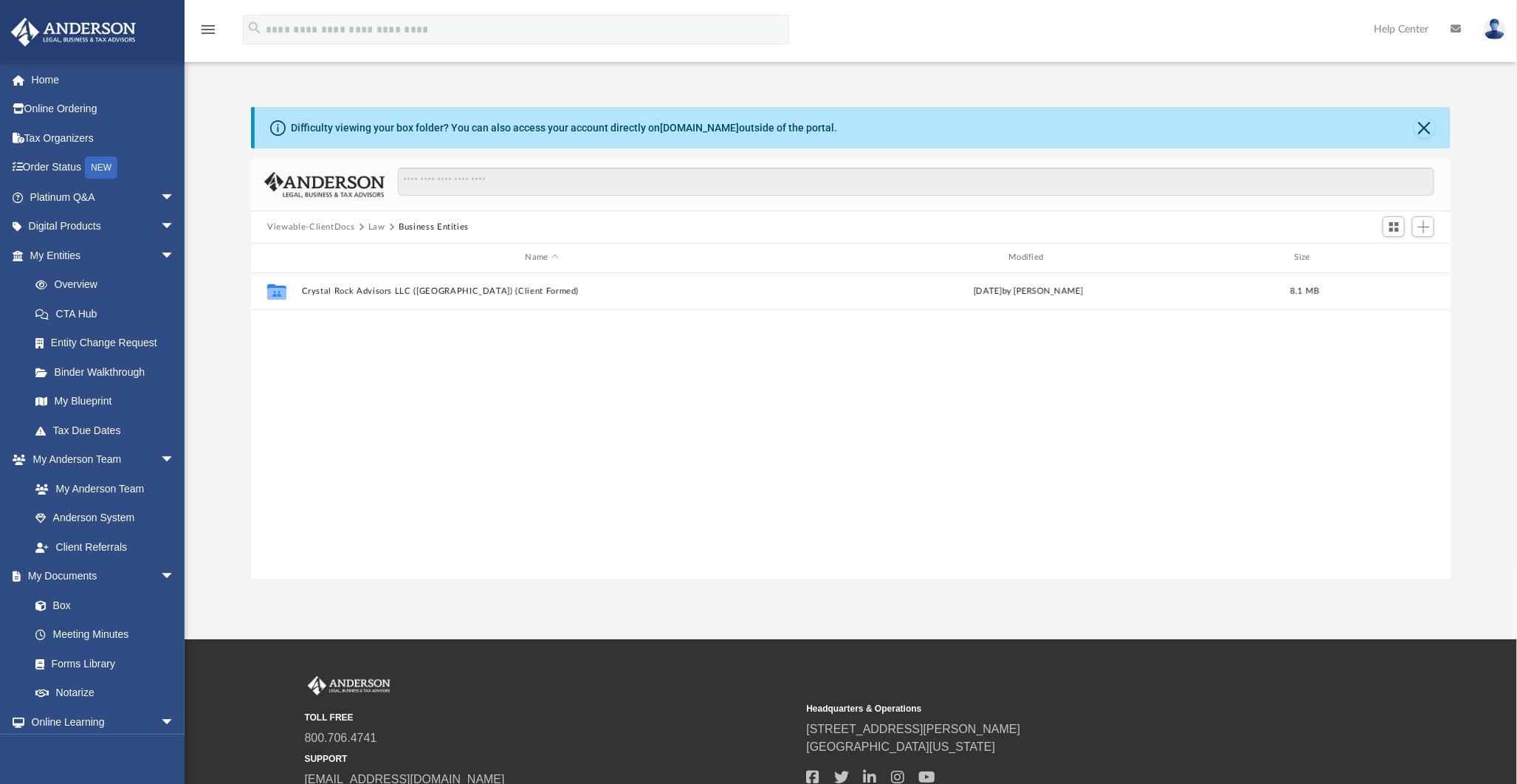
click at [374, 226] on button "Law" at bounding box center [376, 226] width 17 height 13
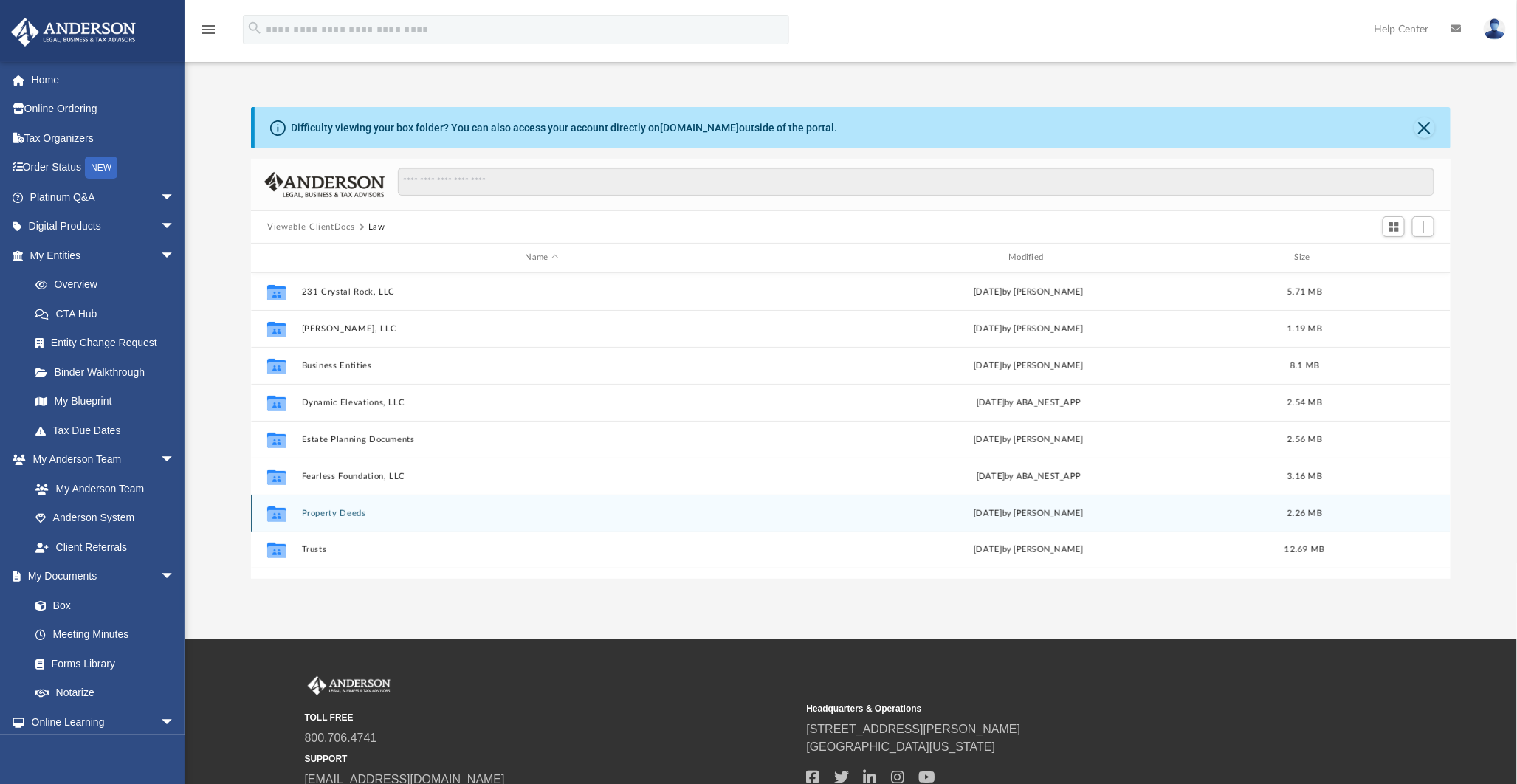
click at [322, 513] on button "Property Deeds" at bounding box center [542, 513] width 481 height 10
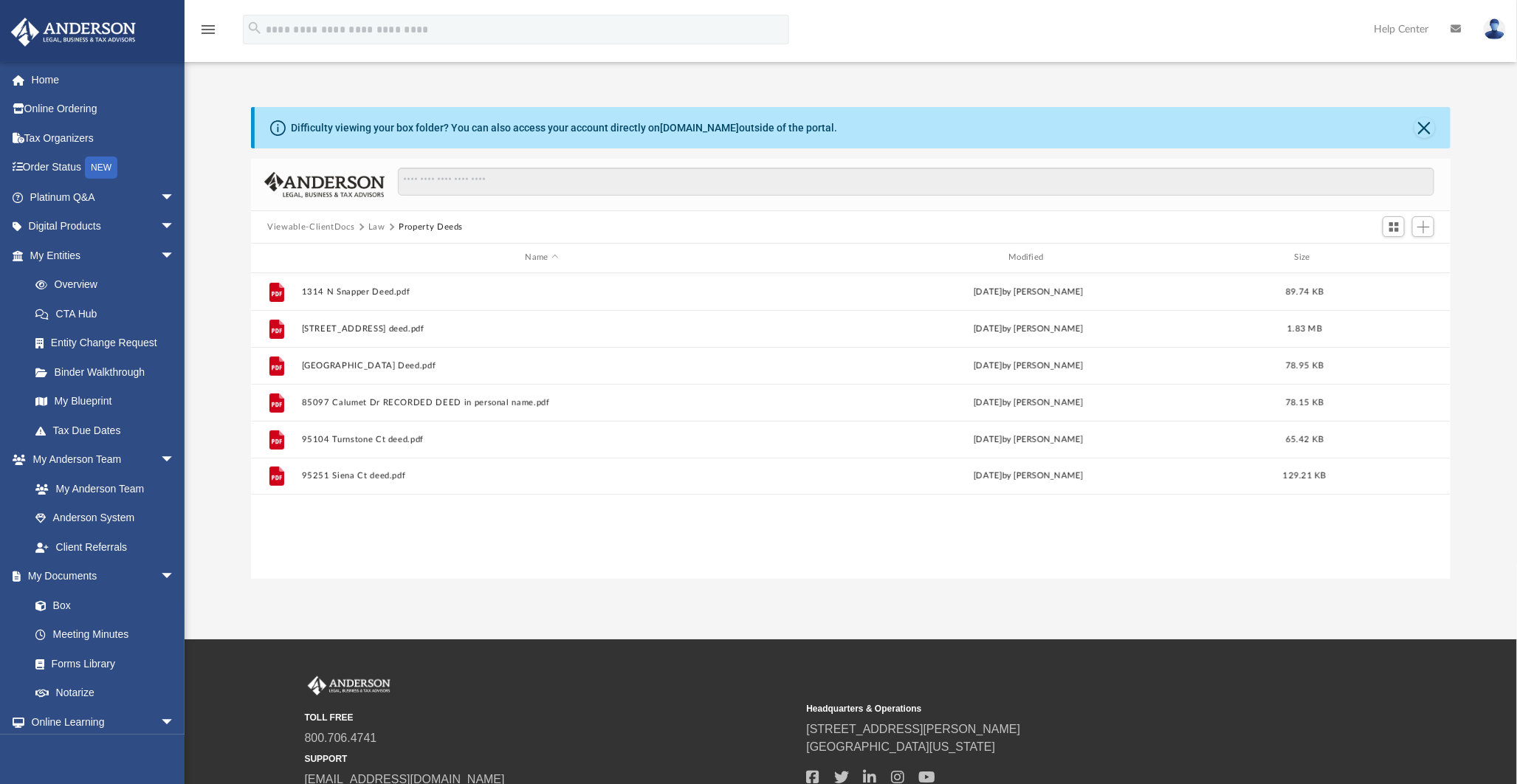
click at [375, 225] on button "Law" at bounding box center [376, 226] width 17 height 13
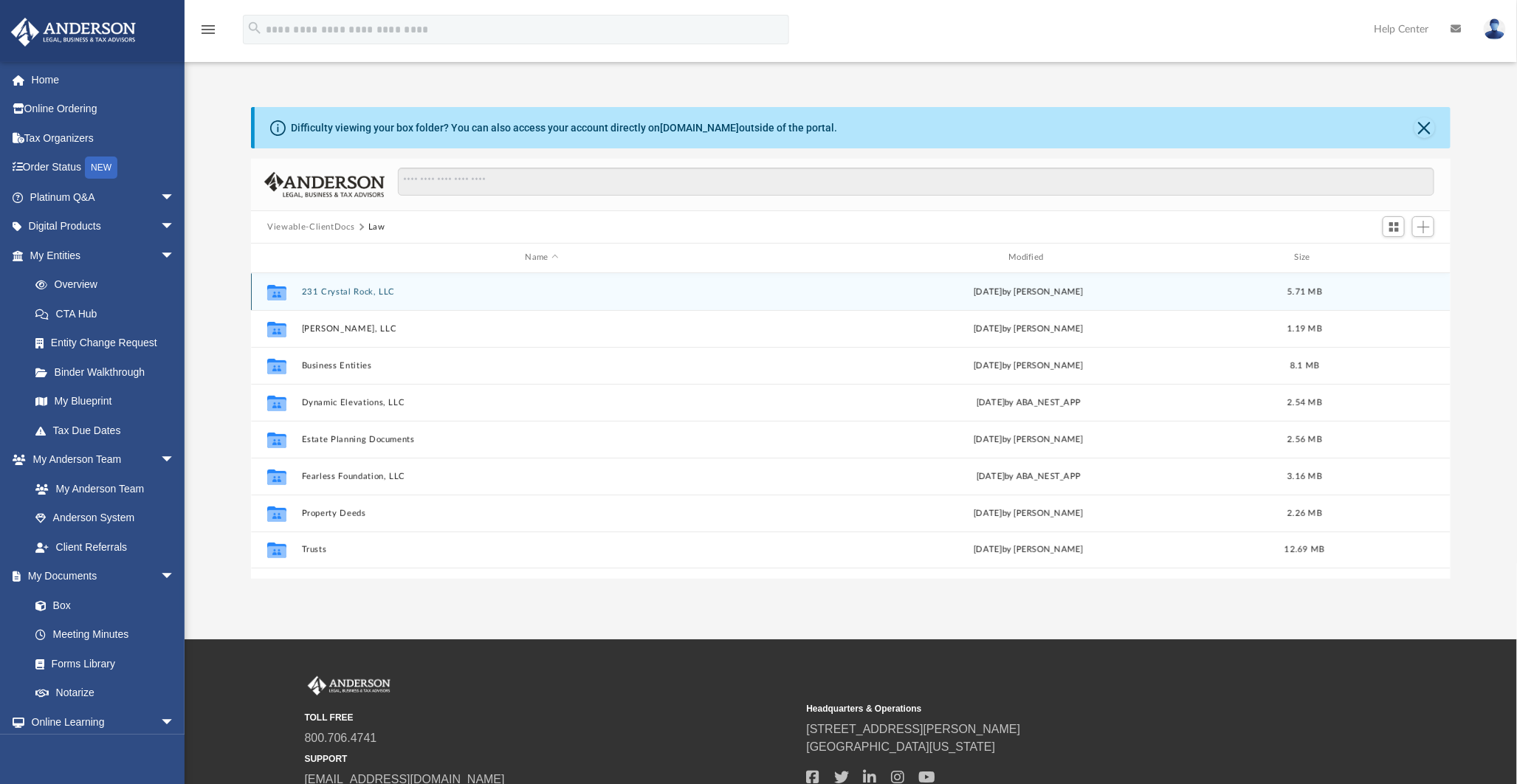
click at [332, 290] on button "231 Crystal Rock, LLC" at bounding box center [542, 292] width 481 height 10
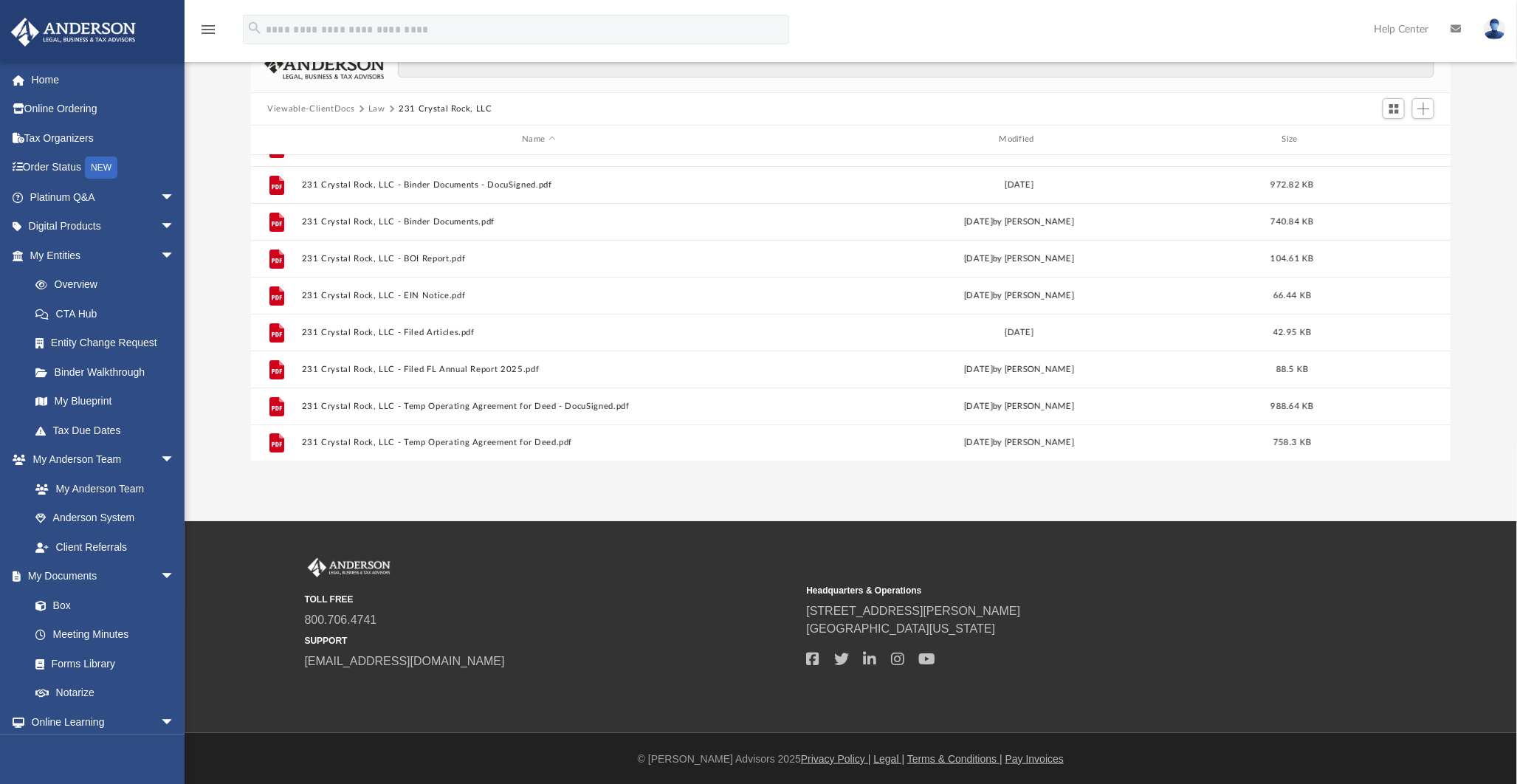
scroll to position [119, 0]
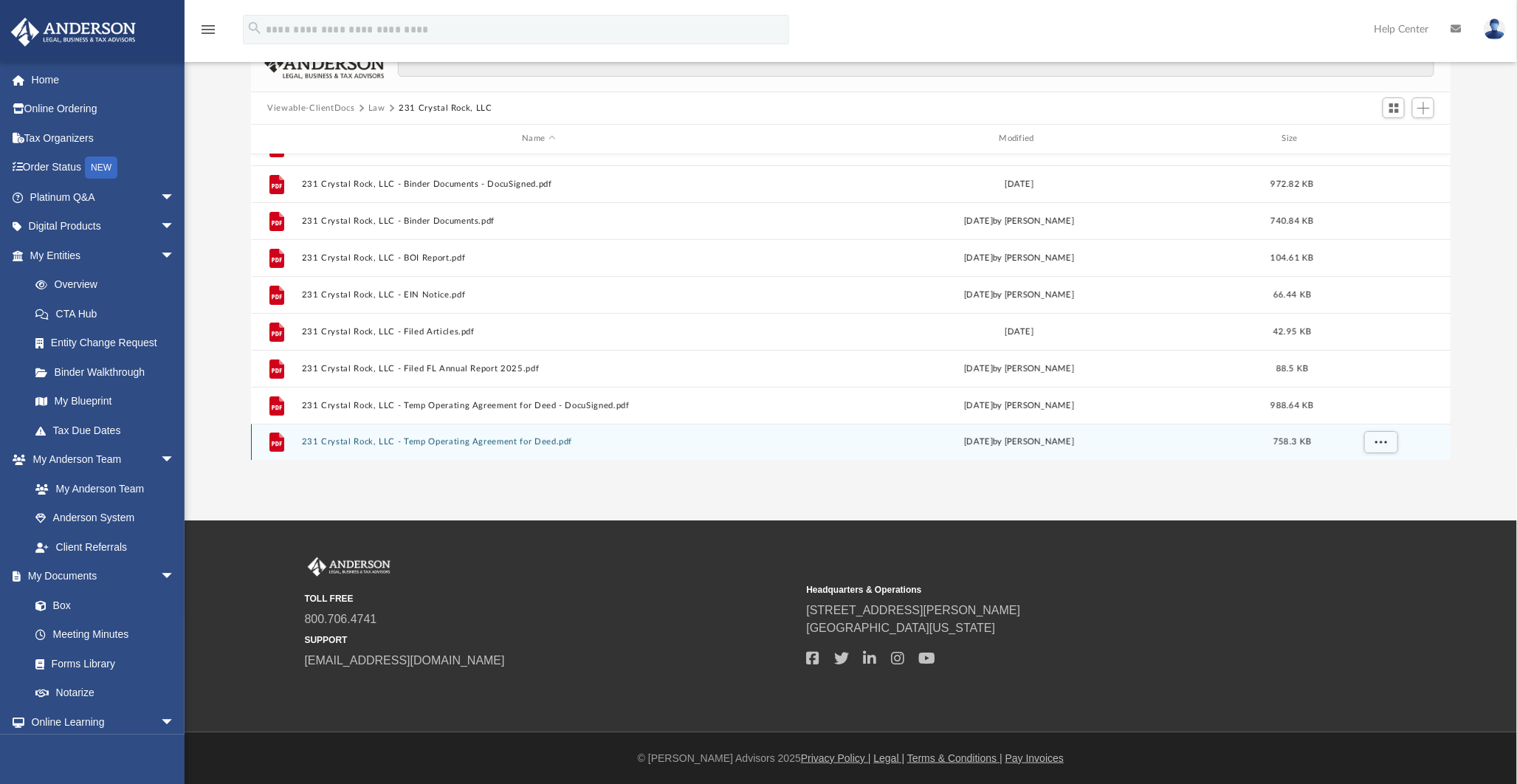
click at [360, 440] on button "231 Crystal Rock, LLC - Temp Operating Agreement for Deed.pdf" at bounding box center [538, 442] width 474 height 10
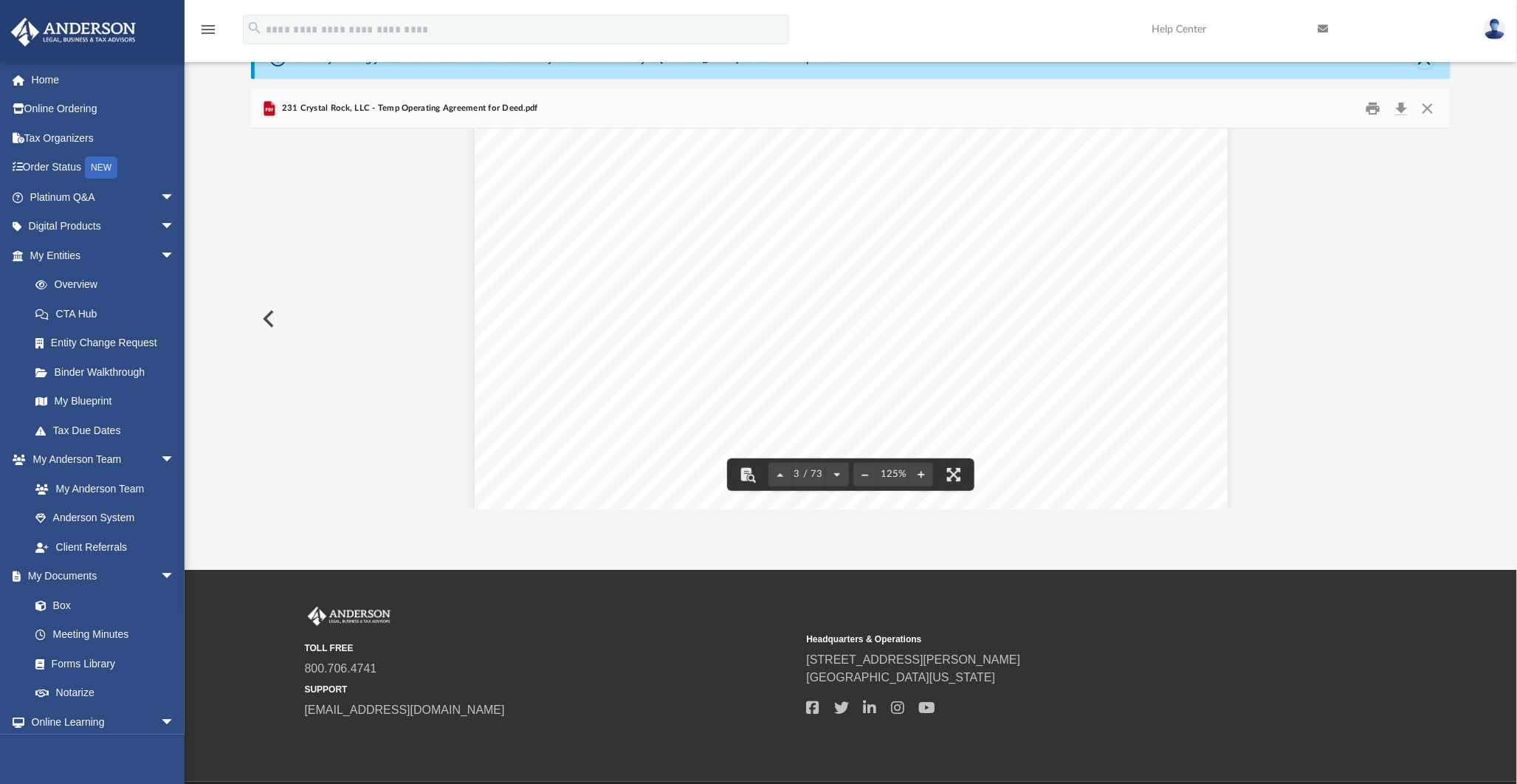
scroll to position [0, 0]
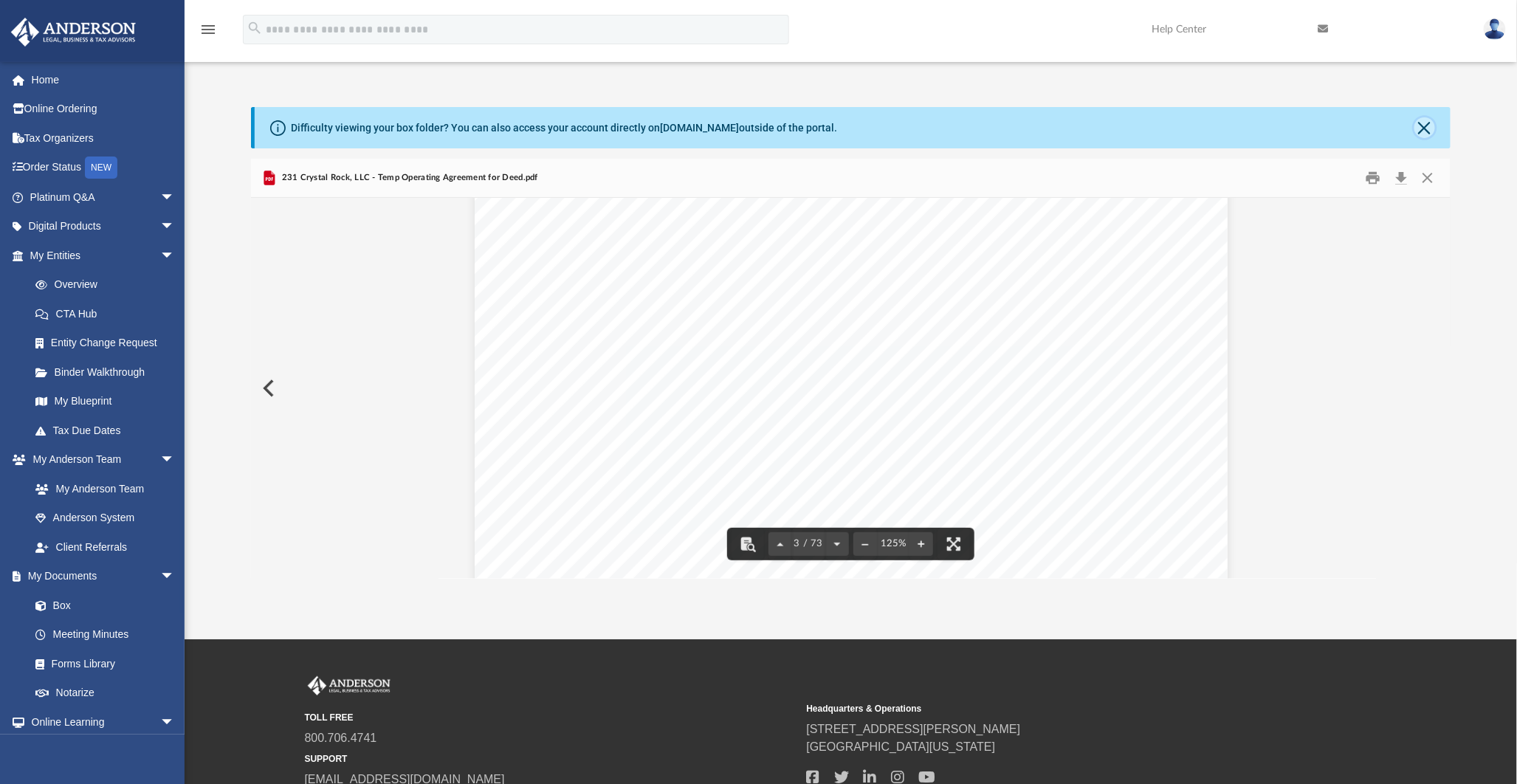
click at [1417, 132] on button "Close" at bounding box center [1424, 128] width 21 height 21
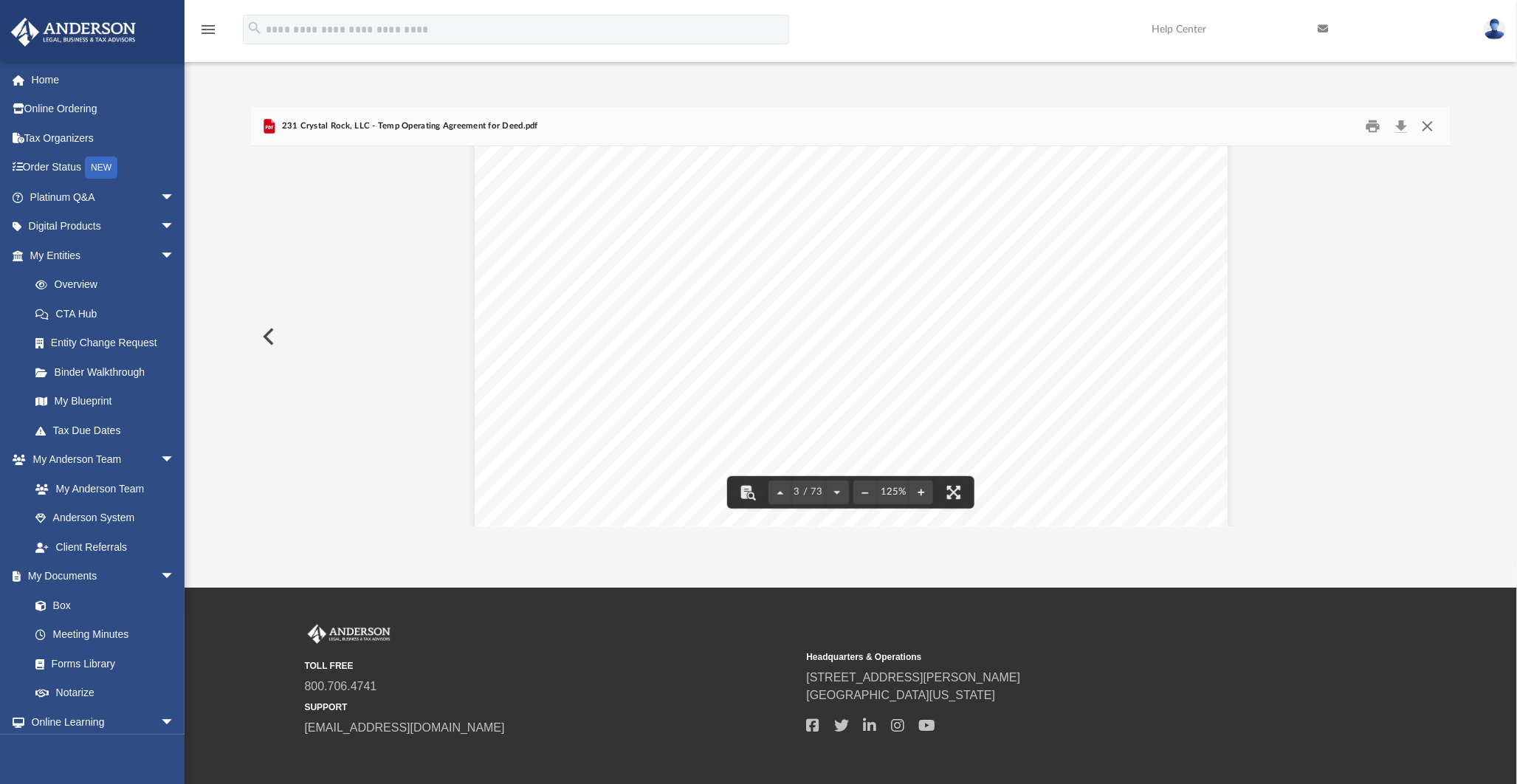
click at [1432, 121] on button "Close" at bounding box center [1426, 126] width 27 height 23
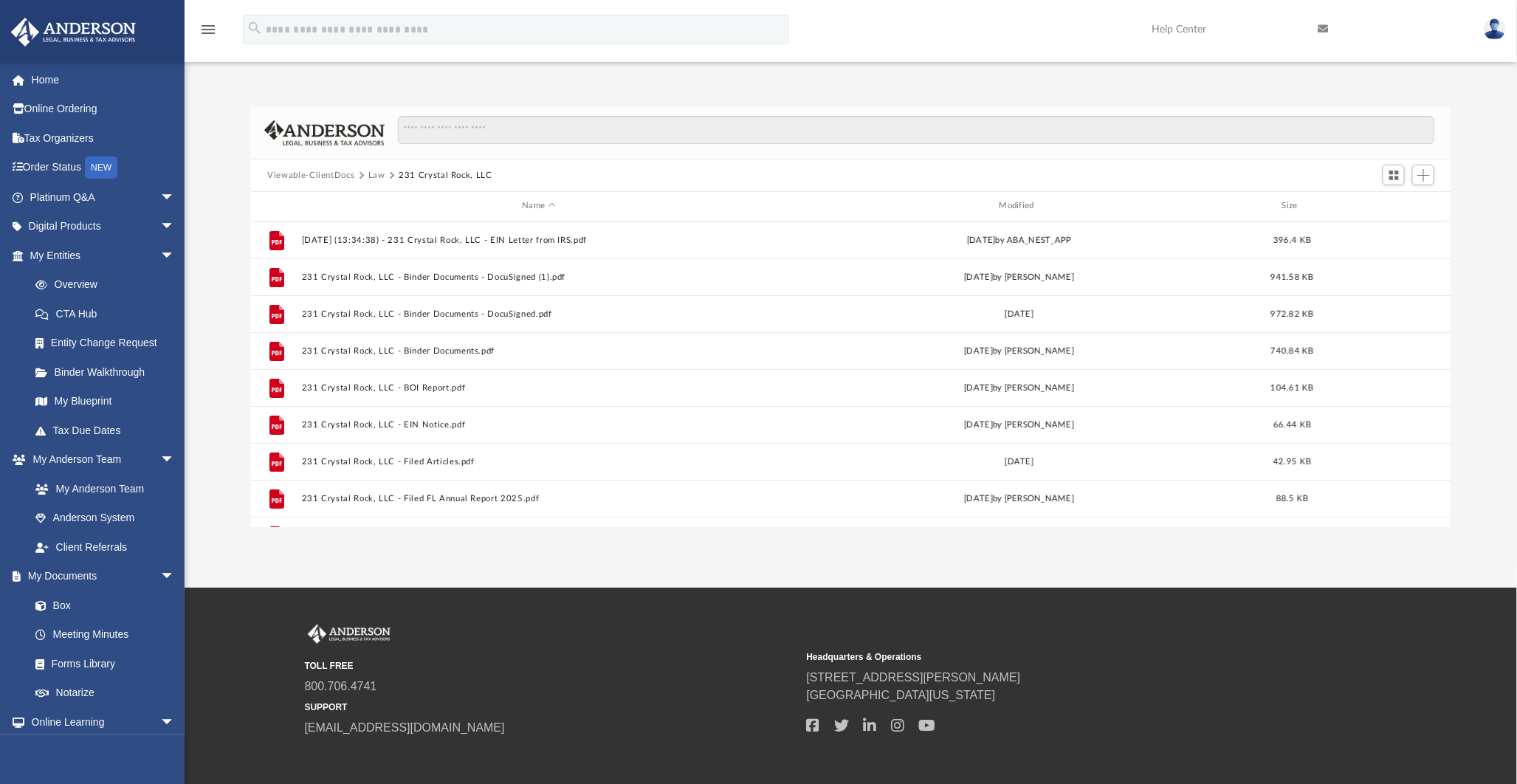
click at [334, 169] on button "Viewable-ClientDocs" at bounding box center [311, 175] width 87 height 13
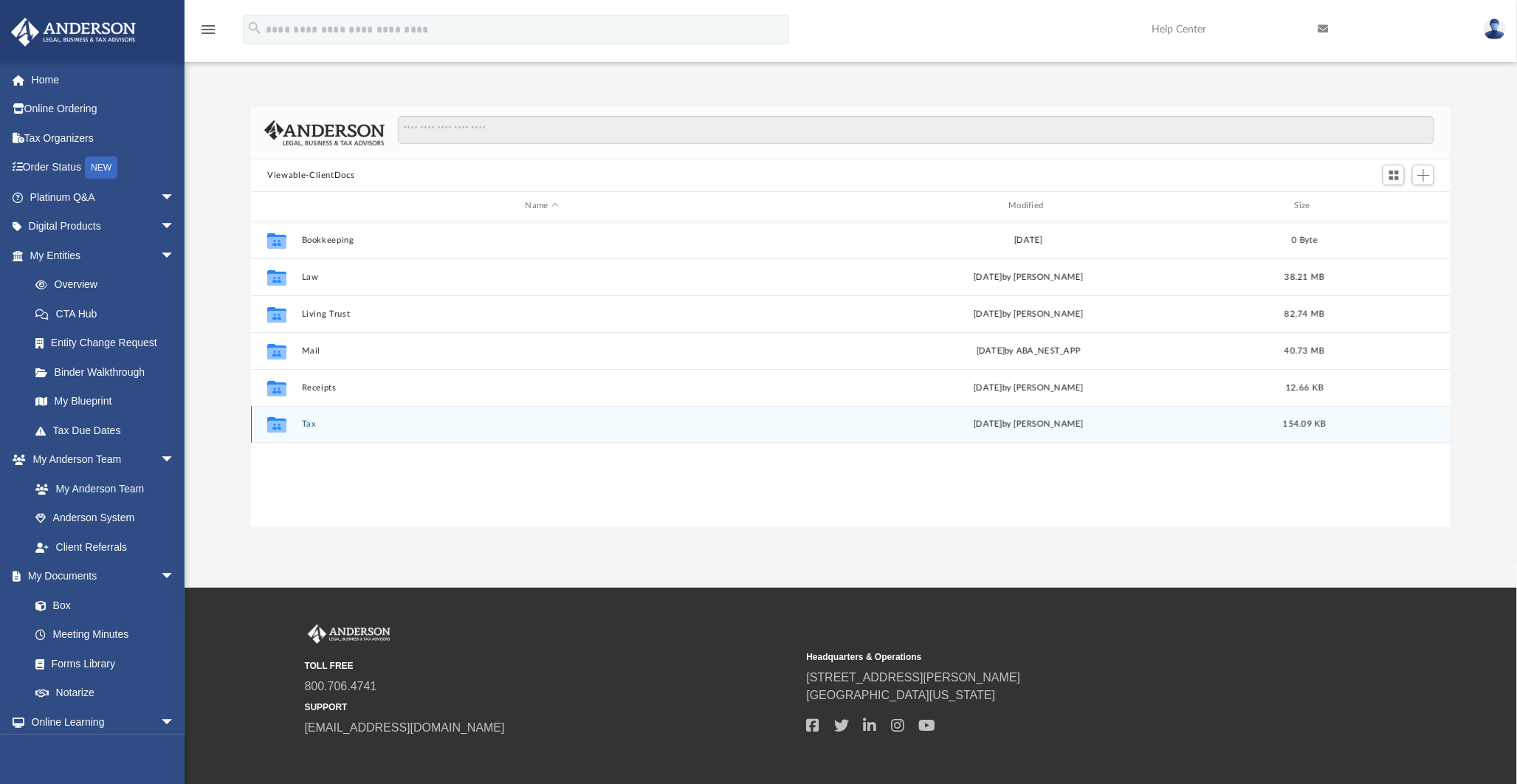
click at [309, 422] on button "Tax" at bounding box center [542, 424] width 481 height 10
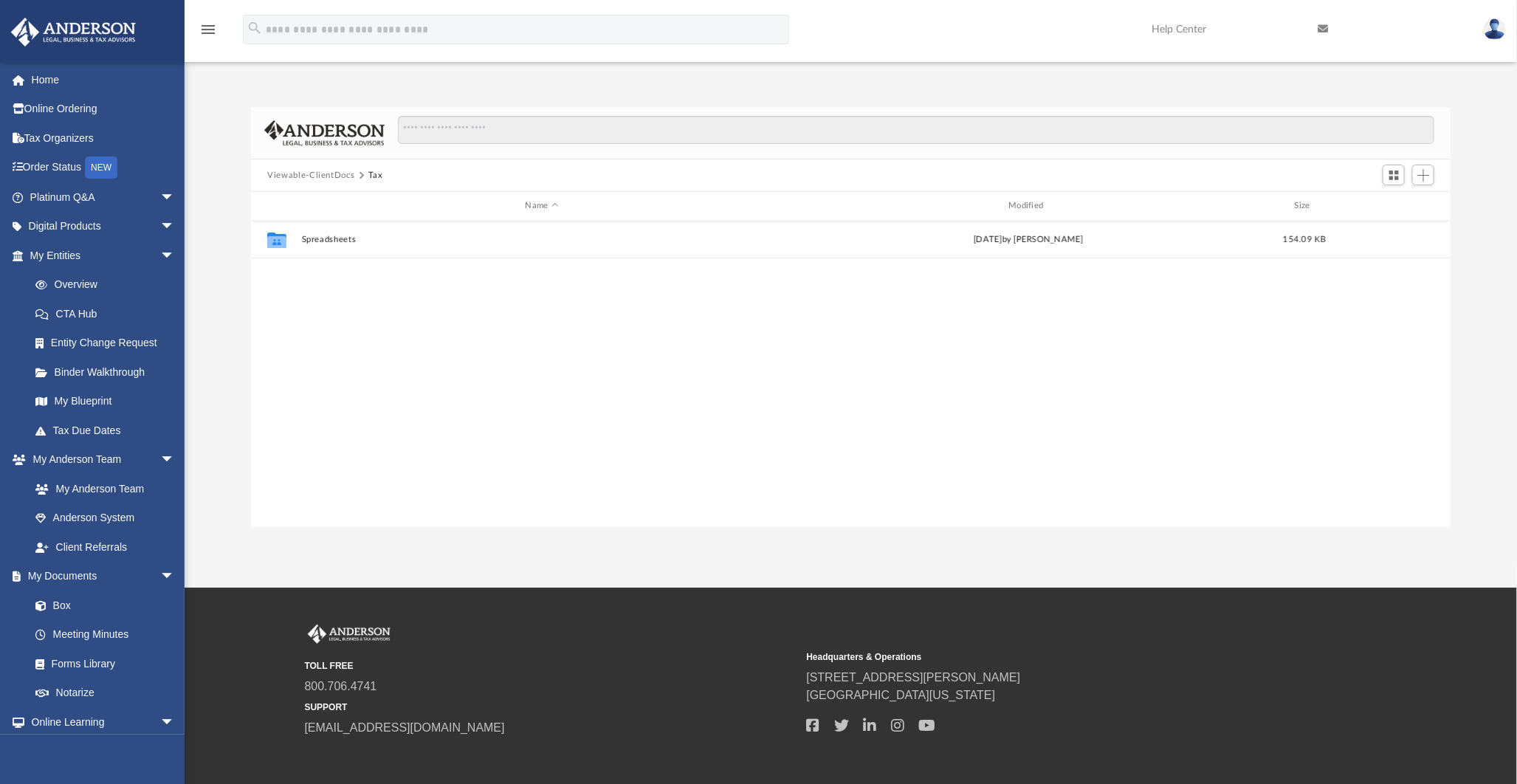
click at [318, 170] on button "Viewable-ClientDocs" at bounding box center [311, 175] width 87 height 13
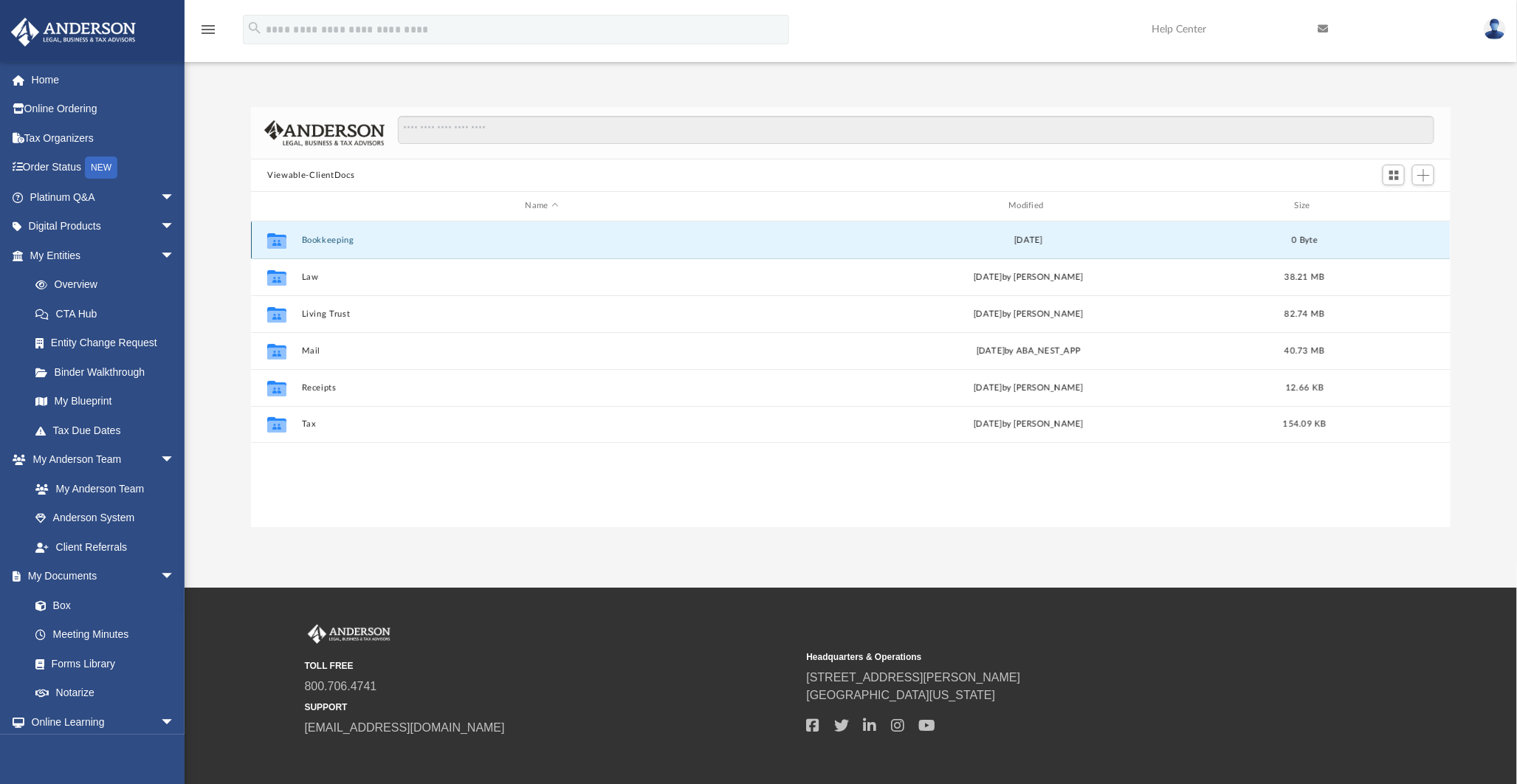
click at [328, 239] on button "Bookkeeping" at bounding box center [542, 240] width 481 height 10
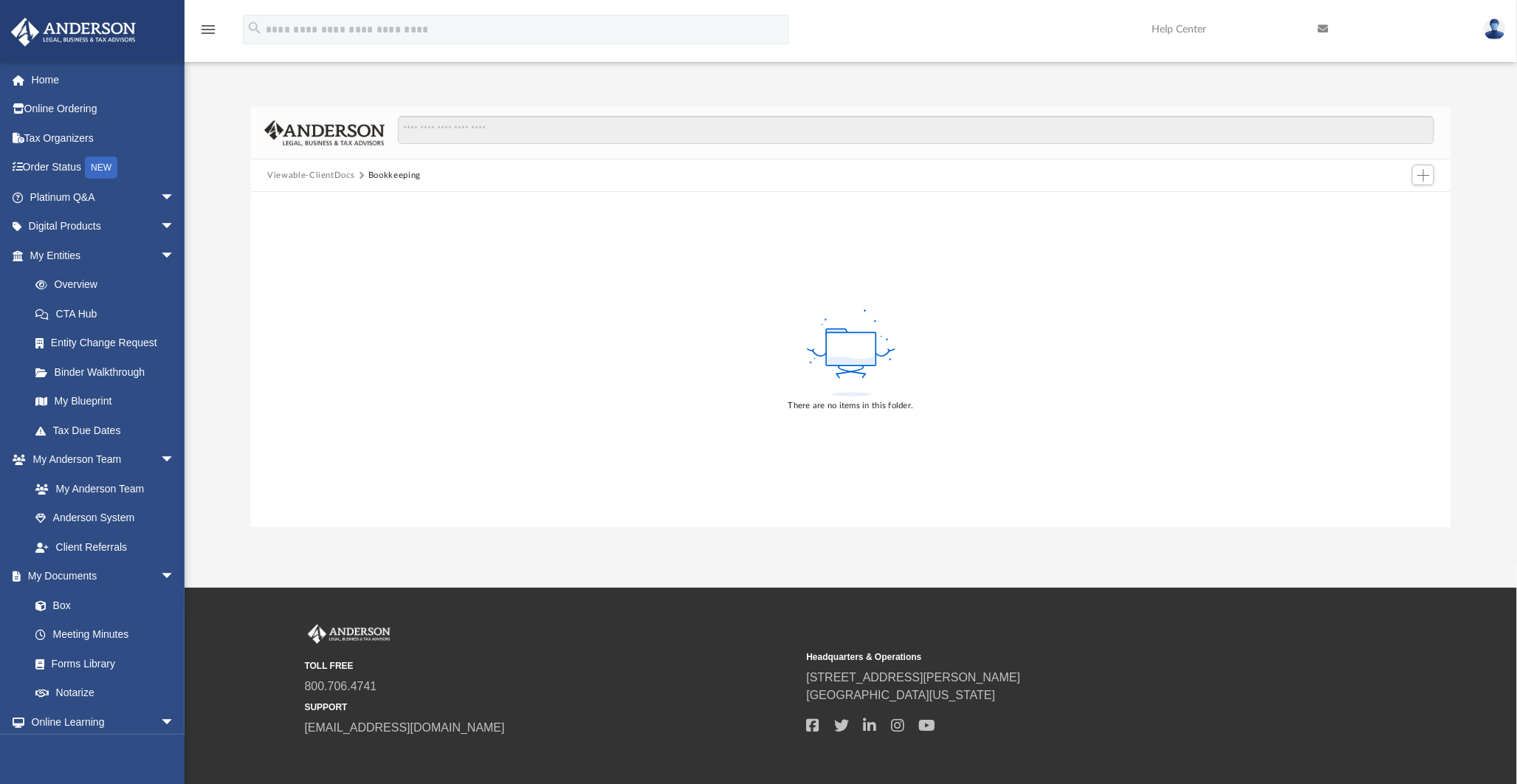
click at [323, 173] on button "Viewable-ClientDocs" at bounding box center [311, 175] width 87 height 13
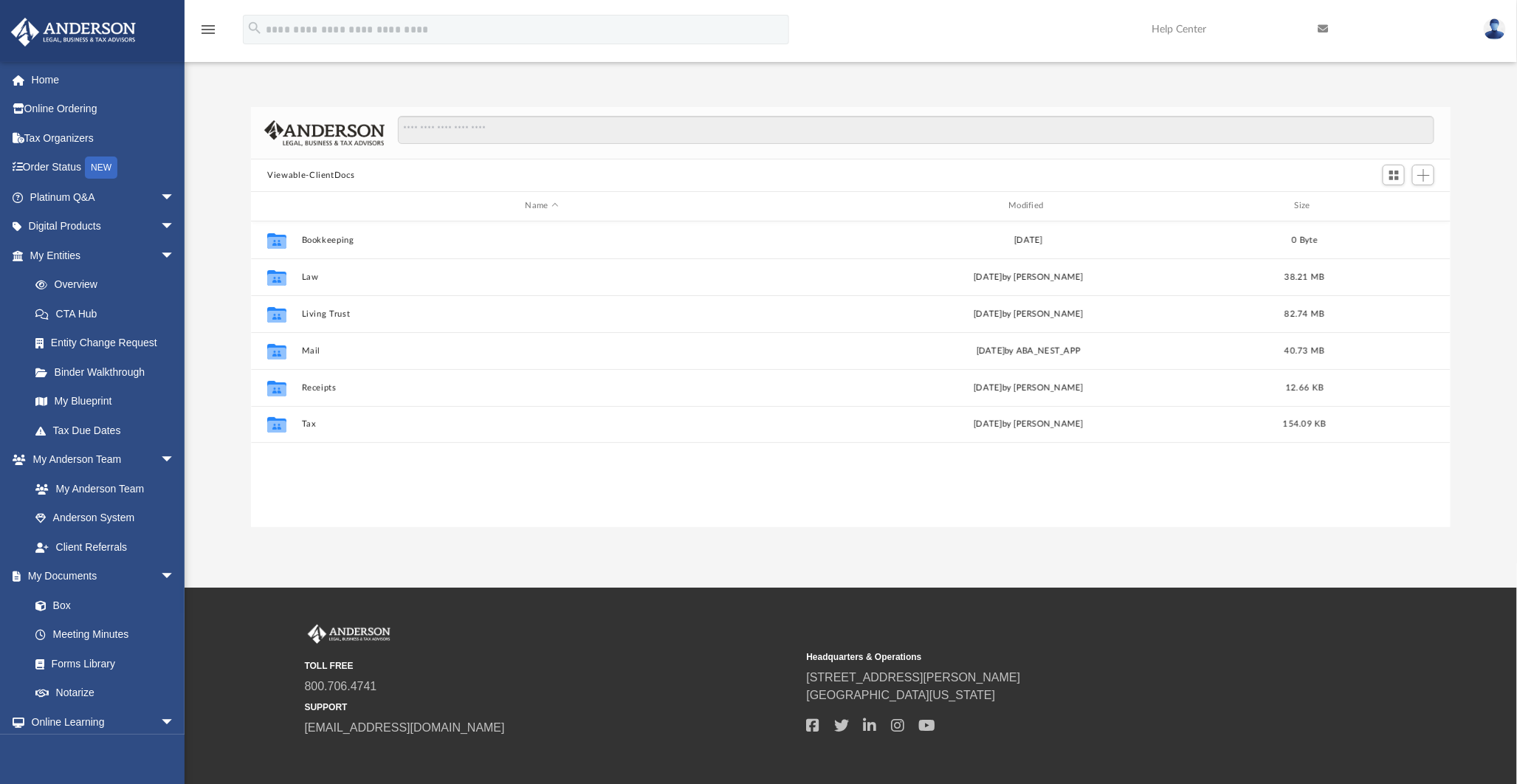
scroll to position [321, 1186]
